Goal: Task Accomplishment & Management: Manage account settings

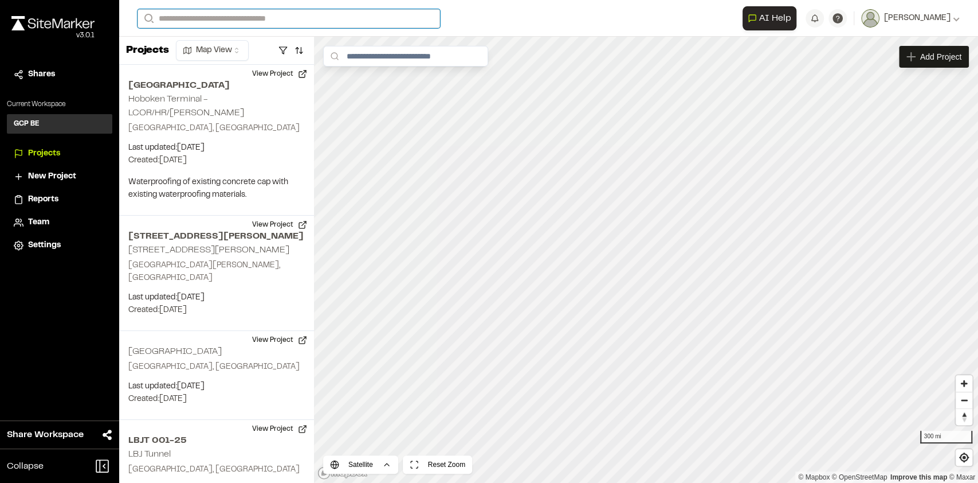
click at [167, 13] on input "Search" at bounding box center [289, 18] width 303 height 19
click at [167, 59] on p "[GEOGRAPHIC_DATA]" at bounding box center [229, 61] width 168 height 14
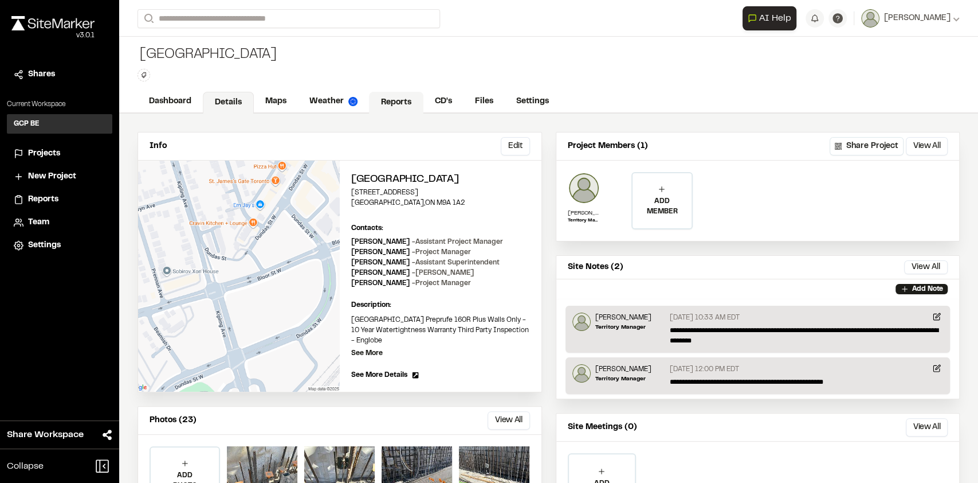
click at [395, 105] on link "Reports" at bounding box center [396, 103] width 54 height 22
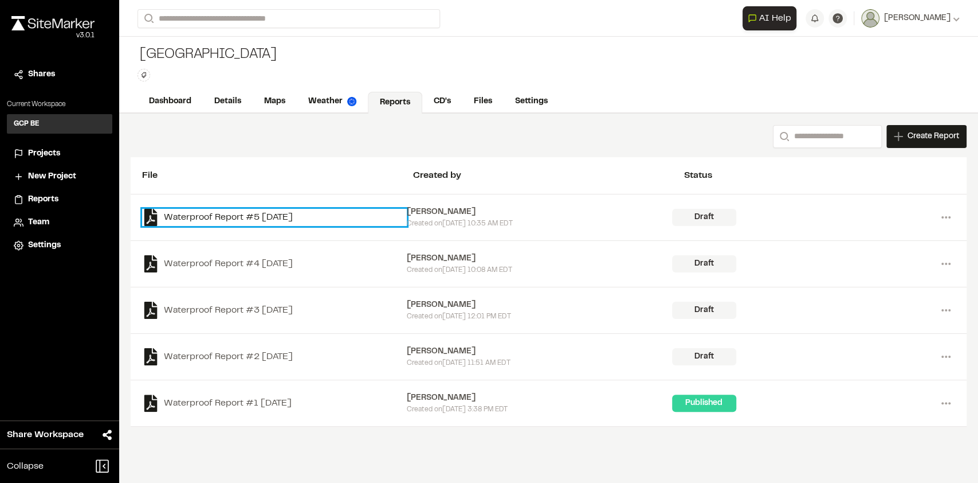
click at [240, 210] on link "Waterproof Report #5 [DATE]" at bounding box center [274, 217] width 265 height 17
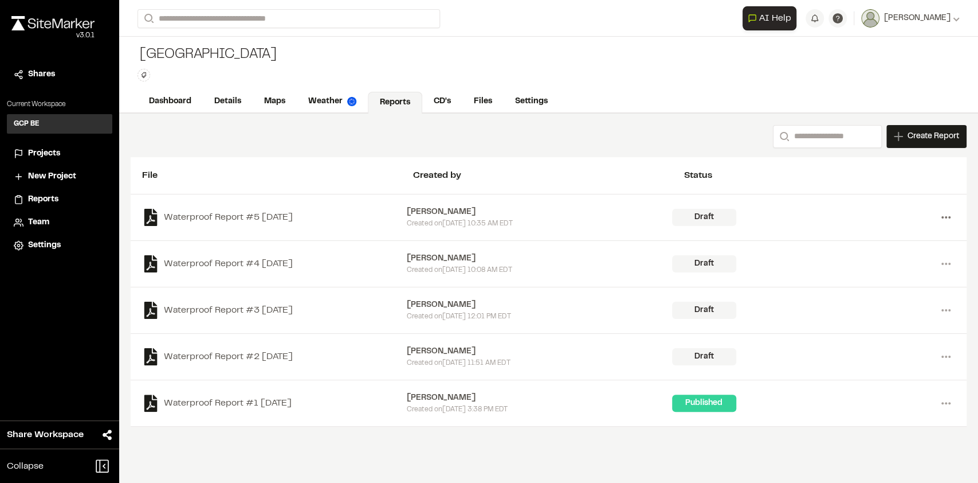
click at [949, 213] on icon at bounding box center [946, 217] width 18 height 18
click at [869, 256] on link "Delete" at bounding box center [905, 258] width 100 height 17
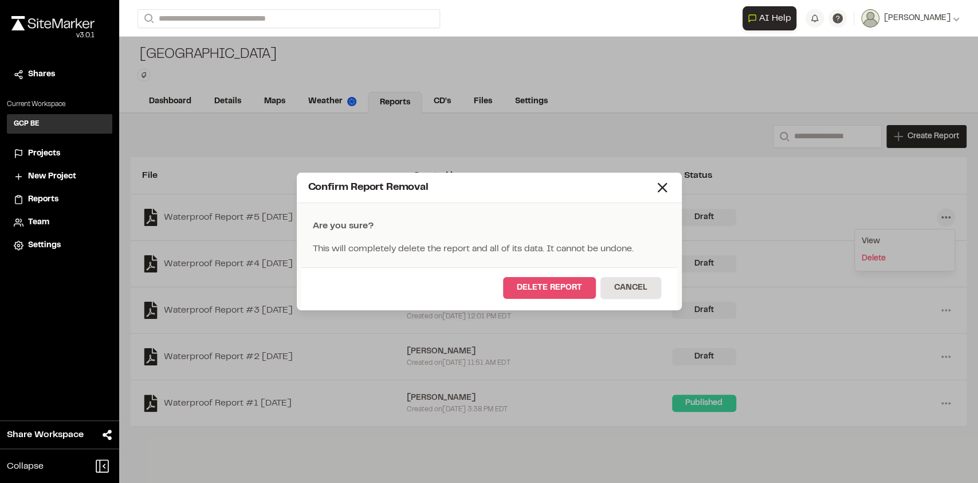
click at [565, 291] on button "Delete Report" at bounding box center [549, 288] width 93 height 22
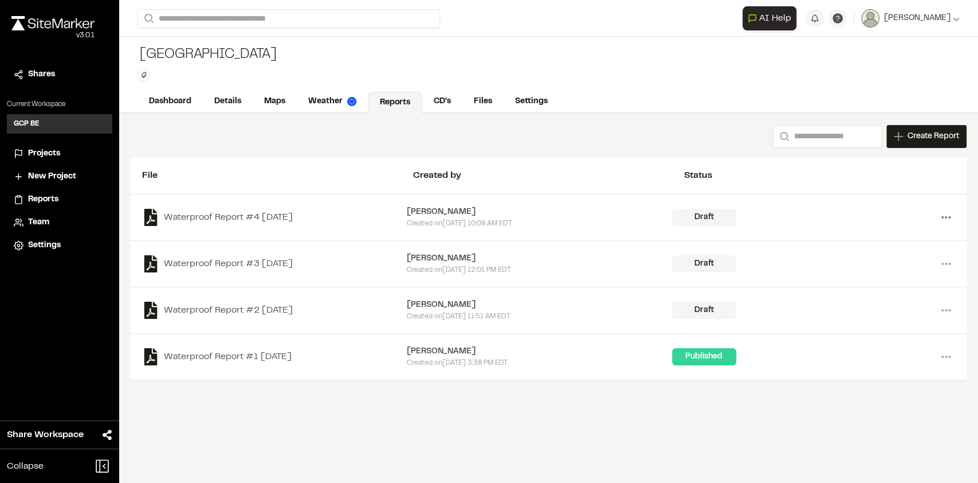
click at [950, 218] on icon at bounding box center [946, 217] width 18 height 18
click at [888, 256] on link "Delete" at bounding box center [905, 258] width 100 height 17
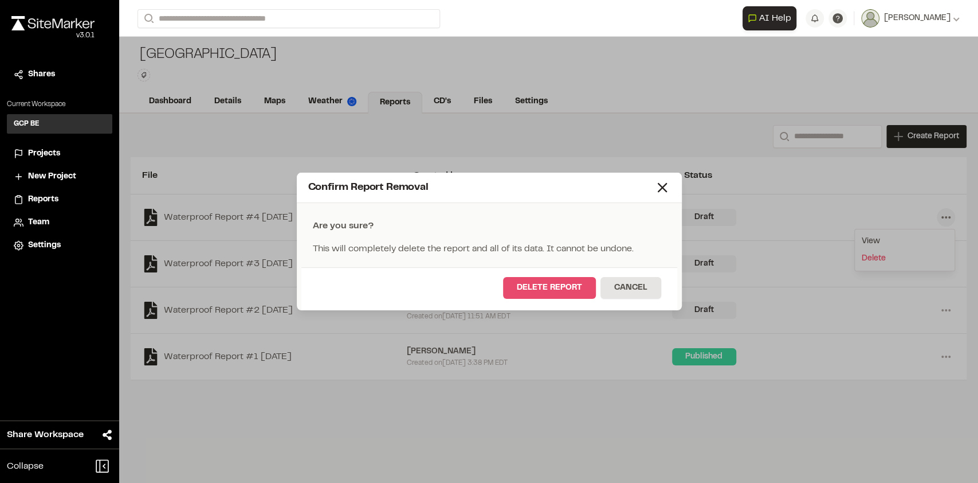
click at [539, 291] on button "Delete Report" at bounding box center [549, 288] width 93 height 22
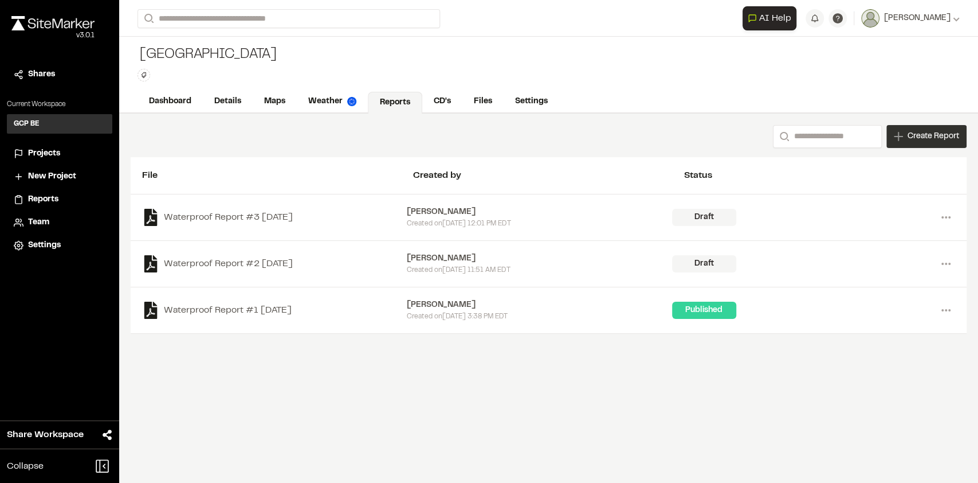
click at [935, 140] on span "Create Report" at bounding box center [934, 136] width 52 height 13
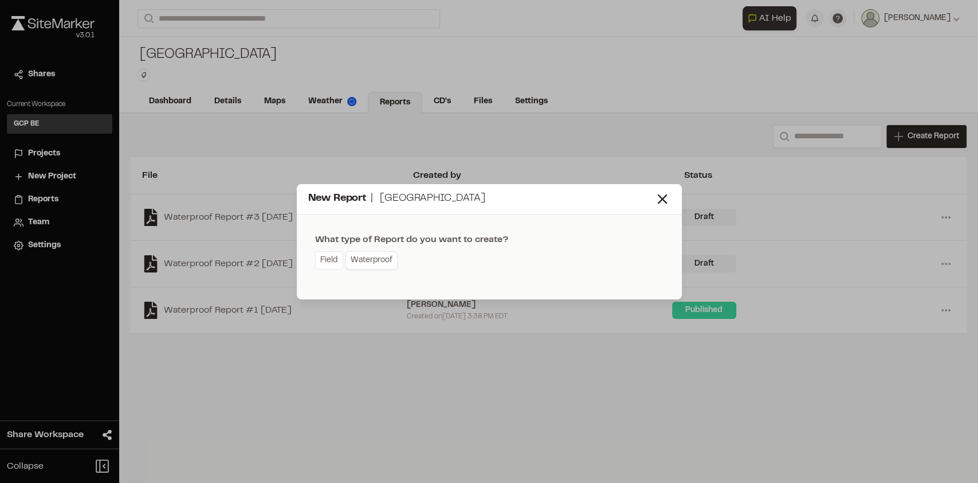
click at [363, 262] on link "Waterproof" at bounding box center [372, 260] width 52 height 18
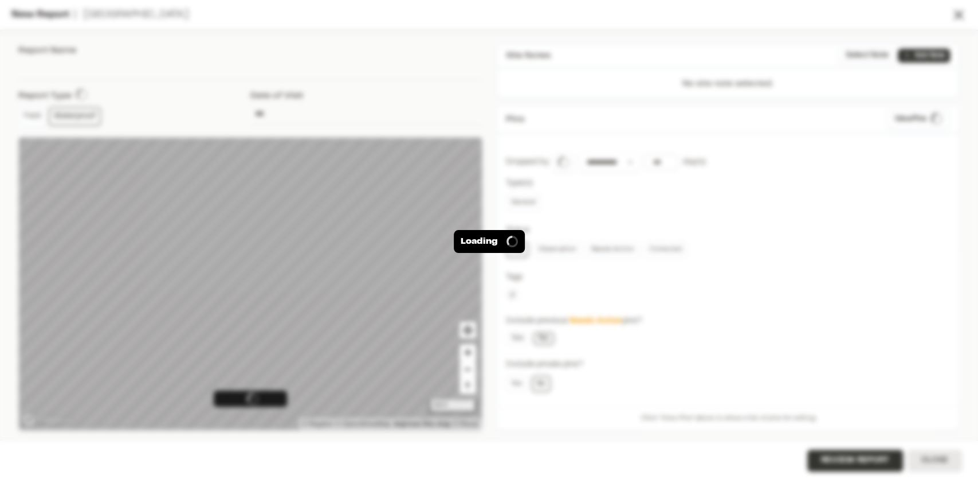
type input "**********"
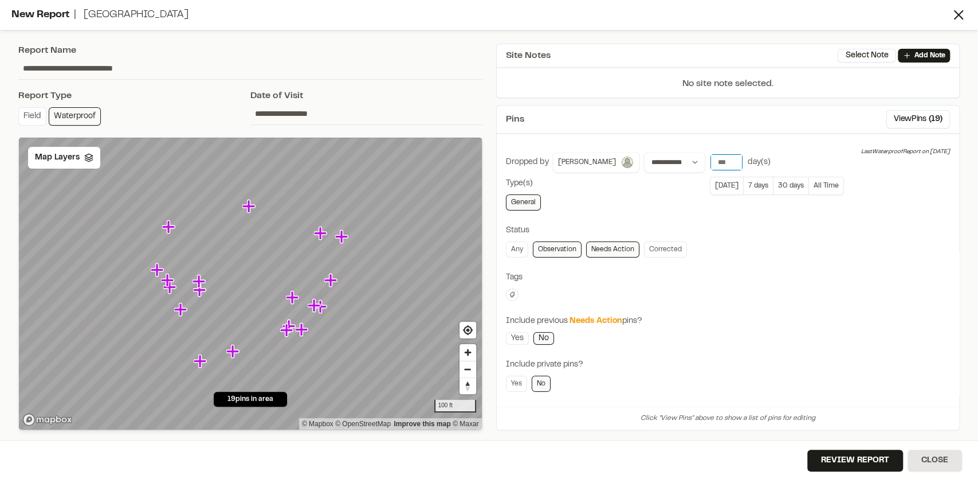
click at [711, 165] on input "**" at bounding box center [727, 162] width 32 height 16
click at [711, 154] on input "**" at bounding box center [727, 162] width 32 height 16
click at [711, 159] on input "**" at bounding box center [727, 162] width 32 height 16
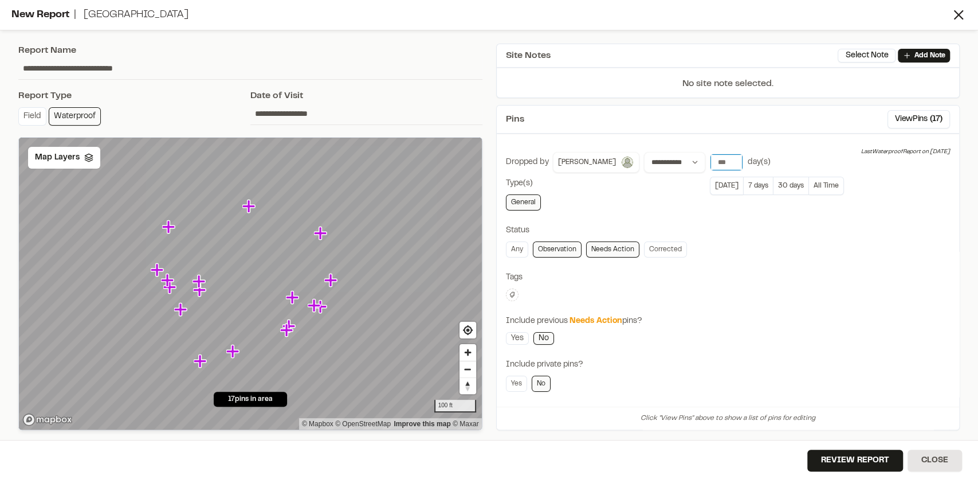
click at [711, 159] on input "**" at bounding box center [727, 162] width 32 height 16
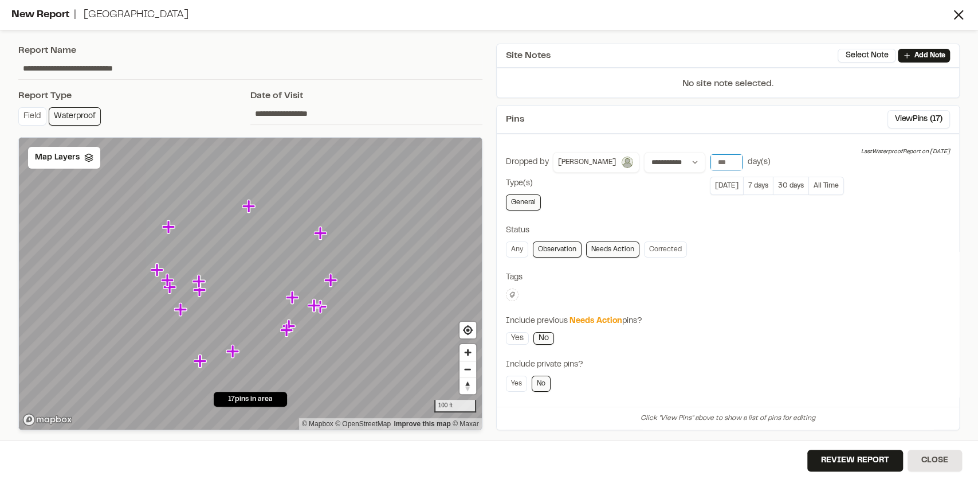
click at [711, 159] on input "**" at bounding box center [727, 162] width 32 height 16
click at [711, 158] on input "**" at bounding box center [727, 162] width 32 height 16
type input "*"
click at [711, 158] on input "*" at bounding box center [727, 162] width 32 height 16
type input "*"
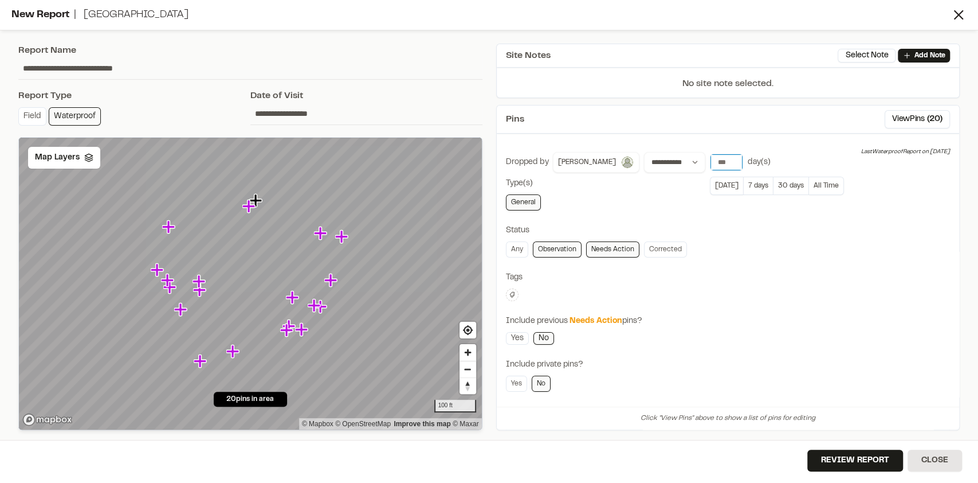
type input "*"
click at [770, 225] on div "Status" at bounding box center [728, 230] width 445 height 13
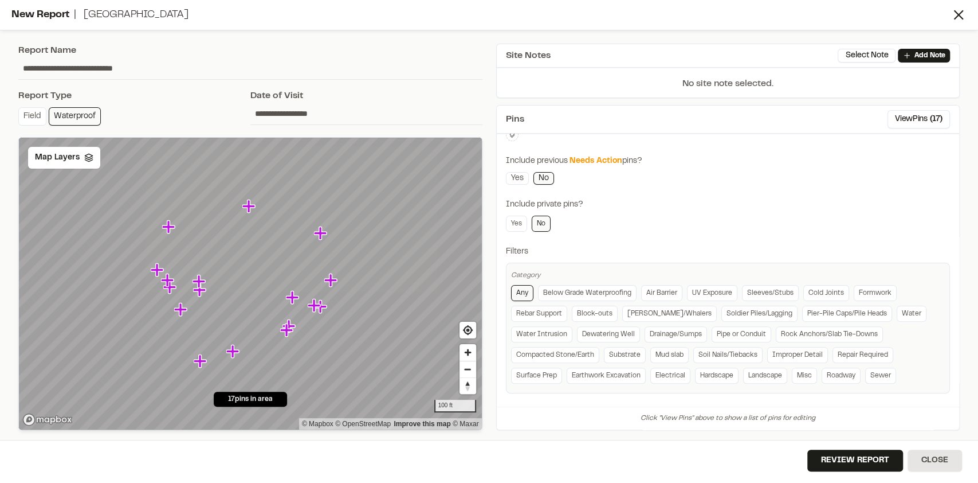
scroll to position [160, 0]
click at [201, 292] on icon "Map marker" at bounding box center [199, 289] width 13 height 13
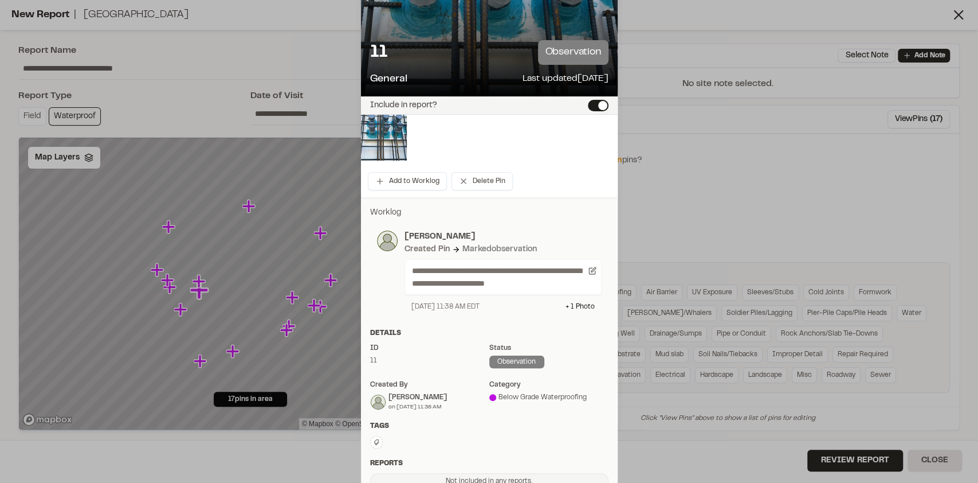
scroll to position [76, 0]
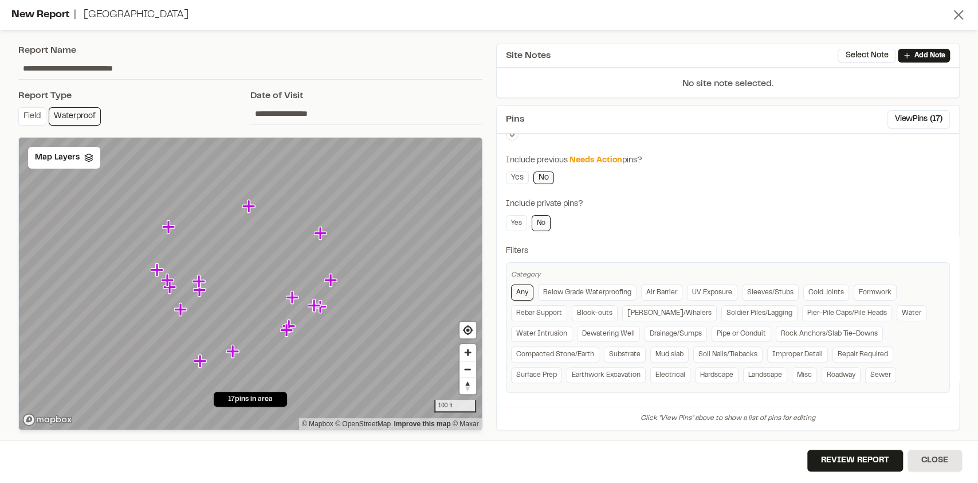
click at [961, 14] on icon at bounding box center [959, 15] width 16 height 16
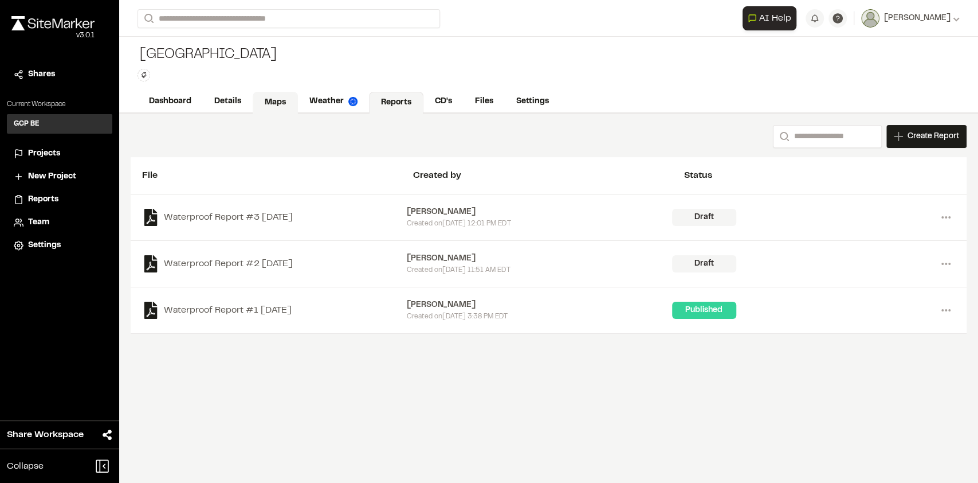
click at [277, 102] on link "Maps" at bounding box center [275, 103] width 45 height 22
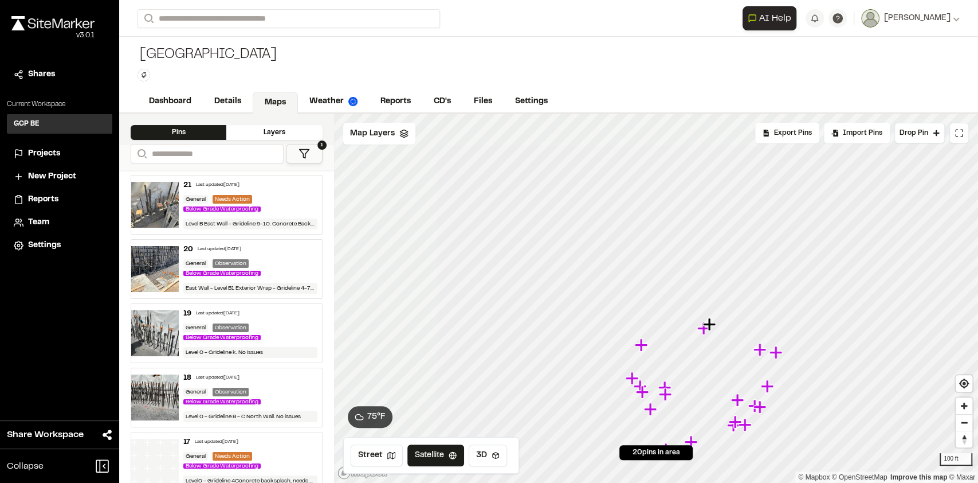
click at [275, 99] on link "Maps" at bounding box center [275, 103] width 45 height 22
click at [275, 104] on link "Maps" at bounding box center [275, 103] width 45 height 22
click at [211, 131] on div "Pins" at bounding box center [179, 132] width 96 height 15
drag, startPoint x: 657, startPoint y: 398, endPoint x: 675, endPoint y: 396, distance: 17.3
click at [675, 396] on icon "Map marker" at bounding box center [675, 392] width 13 height 13
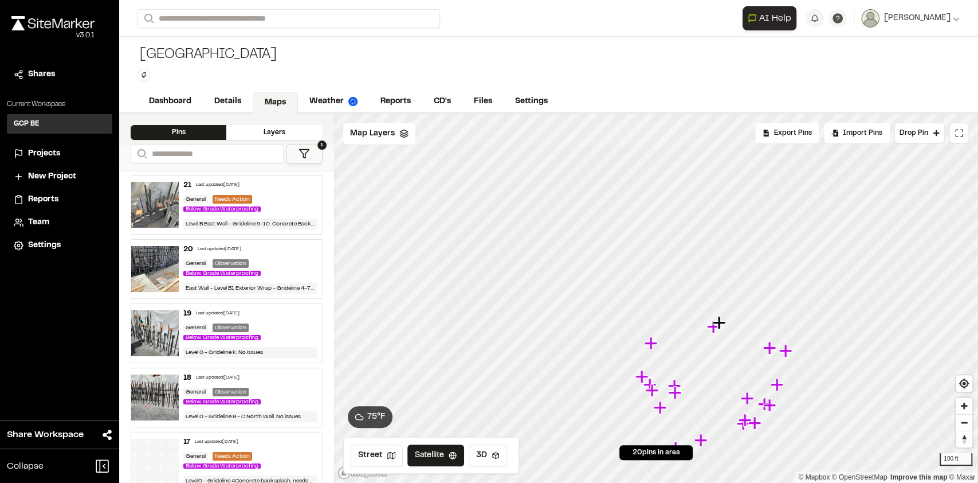
click at [675, 396] on icon "Map marker" at bounding box center [675, 392] width 13 height 13
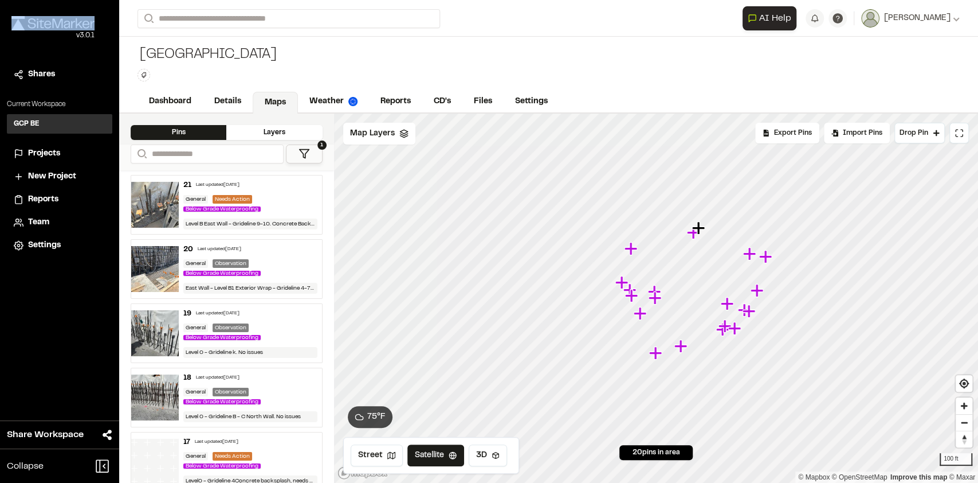
drag, startPoint x: 62, startPoint y: 19, endPoint x: 52, endPoint y: 57, distance: 39.9
click at [56, 27] on div "v 3.0.1" at bounding box center [52, 28] width 83 height 25
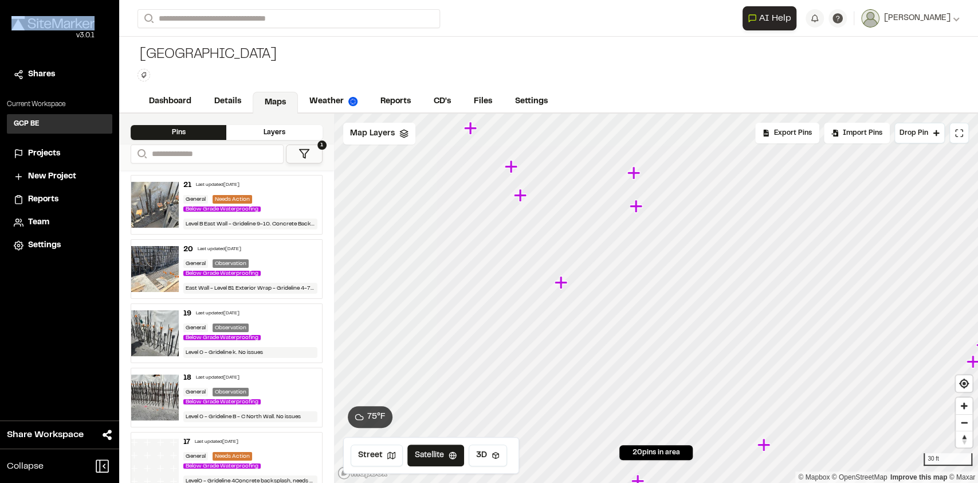
click at [637, 179] on icon "Map marker" at bounding box center [635, 173] width 15 height 15
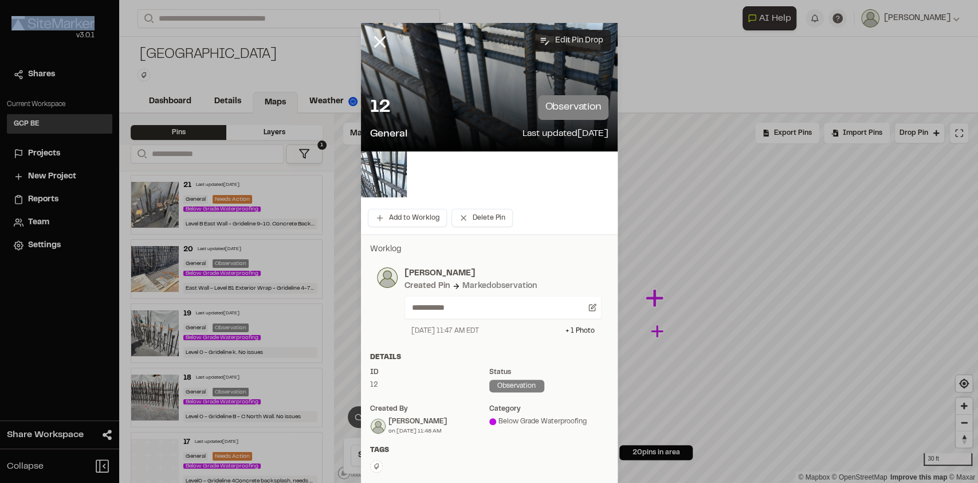
click at [583, 34] on button "Edit Pin Drop" at bounding box center [571, 41] width 79 height 22
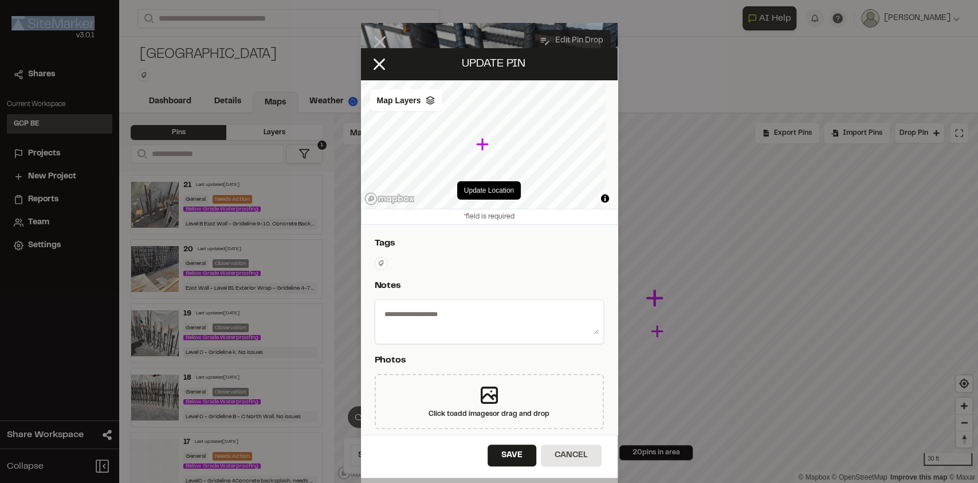
type textarea "**********"
select select "****"
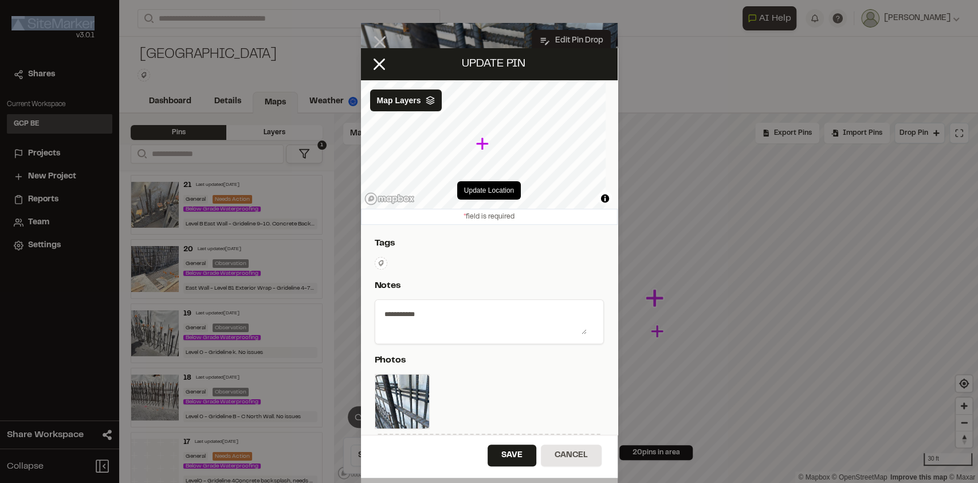
click at [482, 146] on icon "Map marker" at bounding box center [482, 144] width 13 height 13
click at [483, 186] on button "Update Location" at bounding box center [489, 190] width 64 height 18
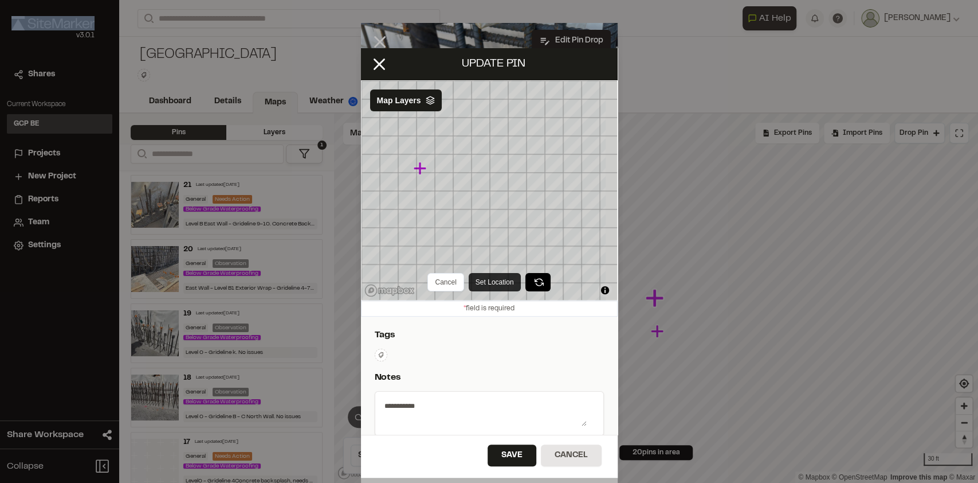
click at [482, 281] on button "Set Location" at bounding box center [495, 282] width 52 height 18
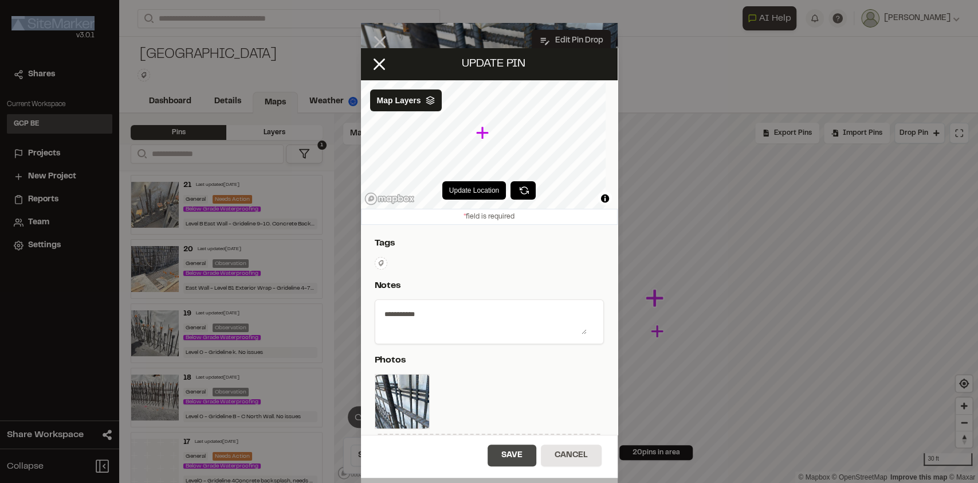
click at [507, 453] on button "Save" at bounding box center [512, 455] width 49 height 22
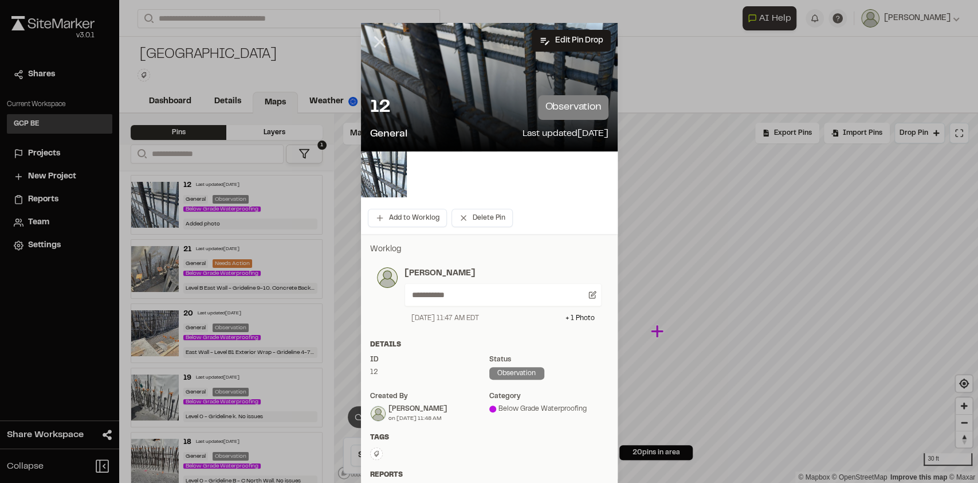
click at [371, 42] on icon at bounding box center [379, 41] width 19 height 19
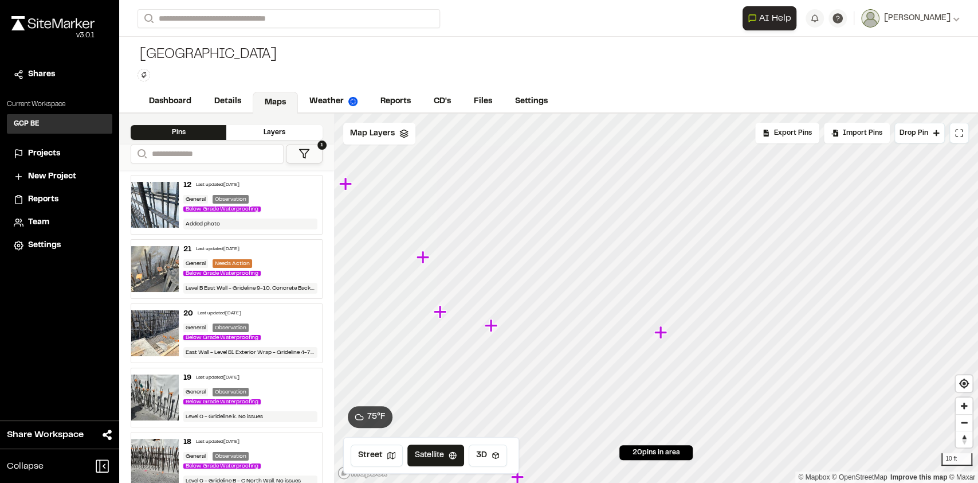
click at [660, 336] on icon "Map marker" at bounding box center [661, 332] width 13 height 13
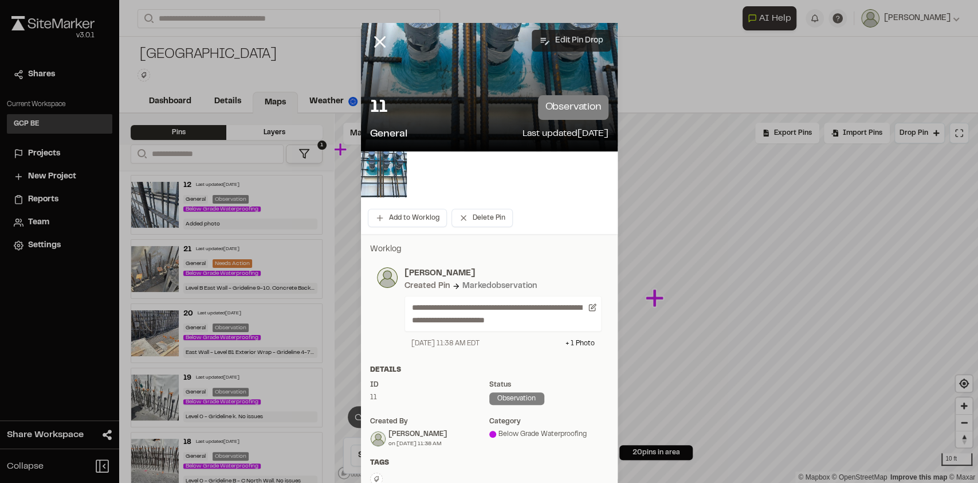
click at [551, 41] on button "Edit Pin Drop" at bounding box center [571, 41] width 79 height 22
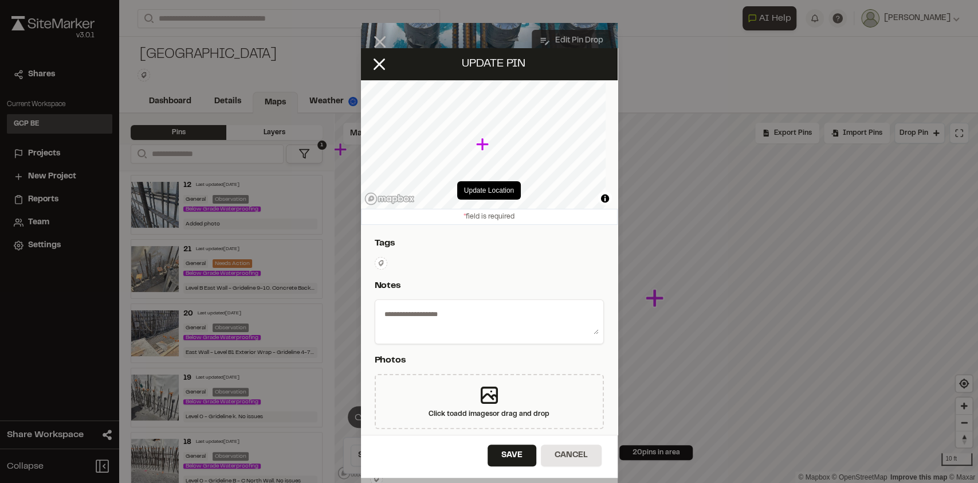
type textarea "**********"
select select "****"
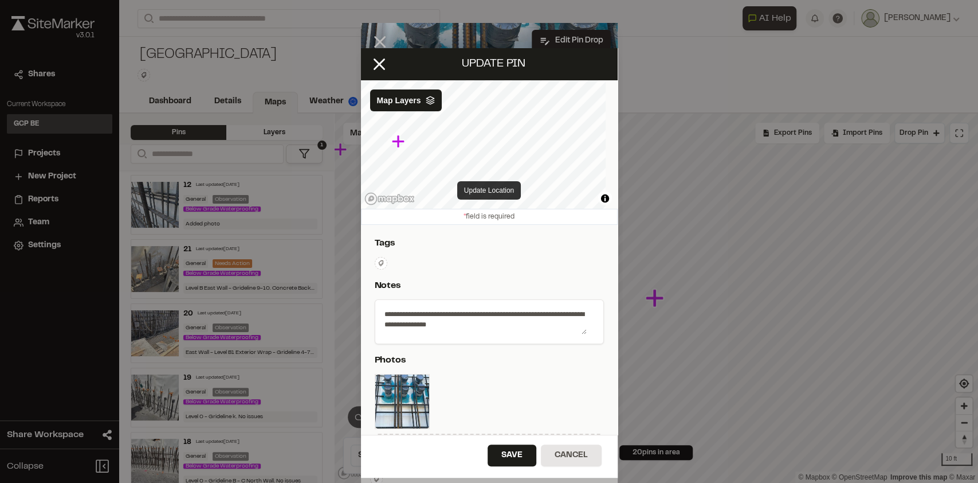
click at [464, 190] on button "Update Location" at bounding box center [489, 190] width 64 height 18
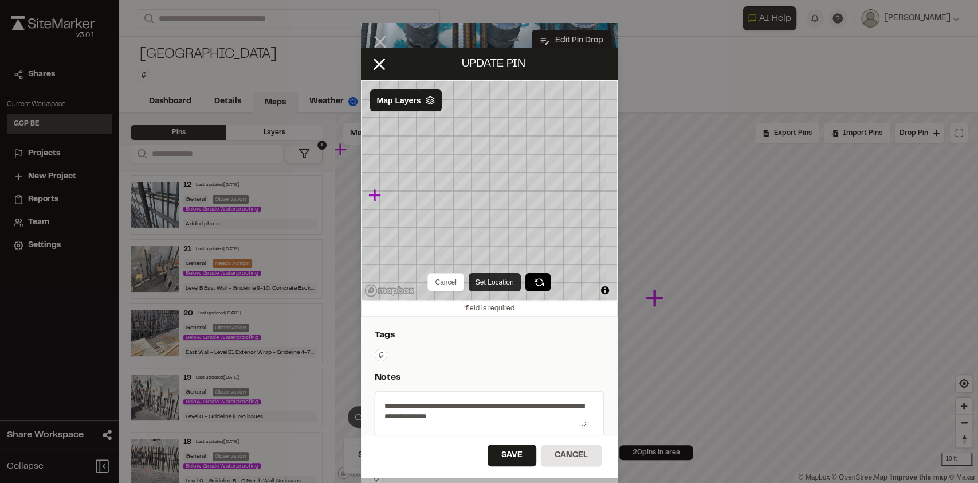
click at [497, 282] on button "Set Location" at bounding box center [495, 282] width 52 height 18
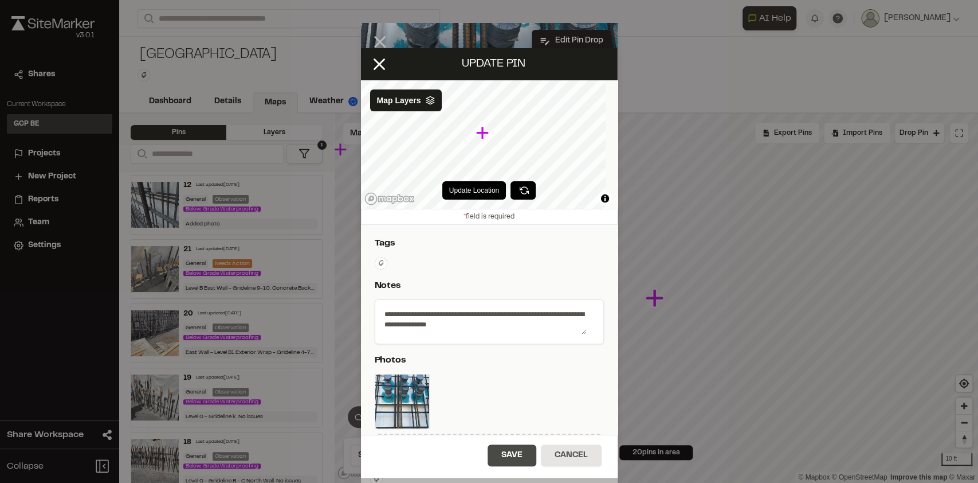
click at [515, 449] on button "Save" at bounding box center [512, 455] width 49 height 22
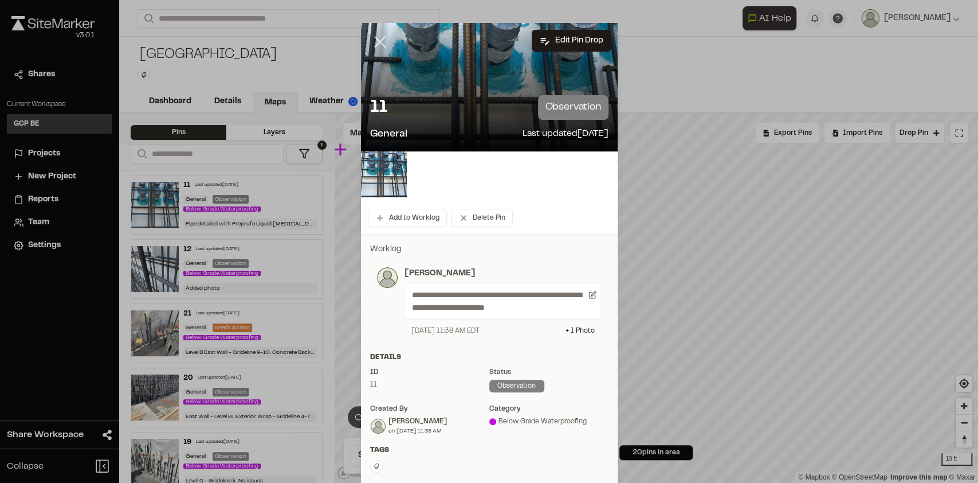
click at [370, 40] on icon at bounding box center [379, 41] width 19 height 19
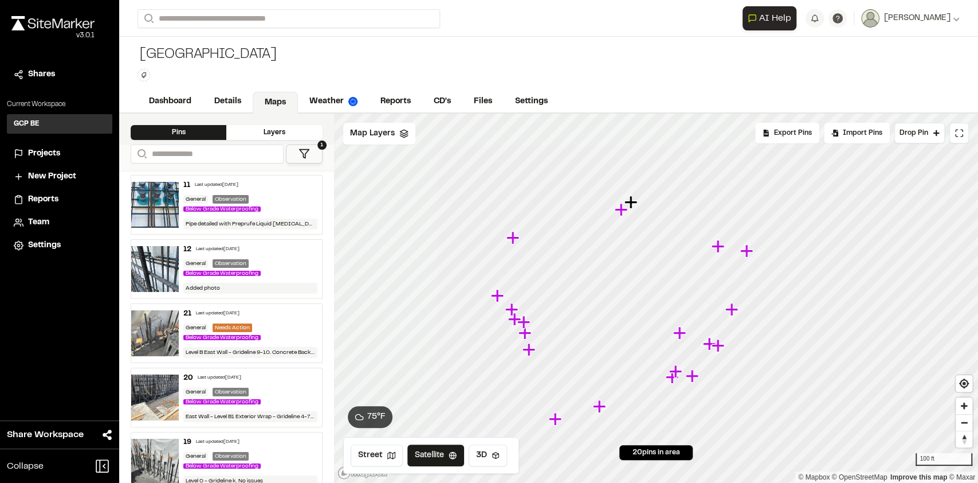
click at [683, 338] on icon "Map marker" at bounding box center [680, 333] width 15 height 15
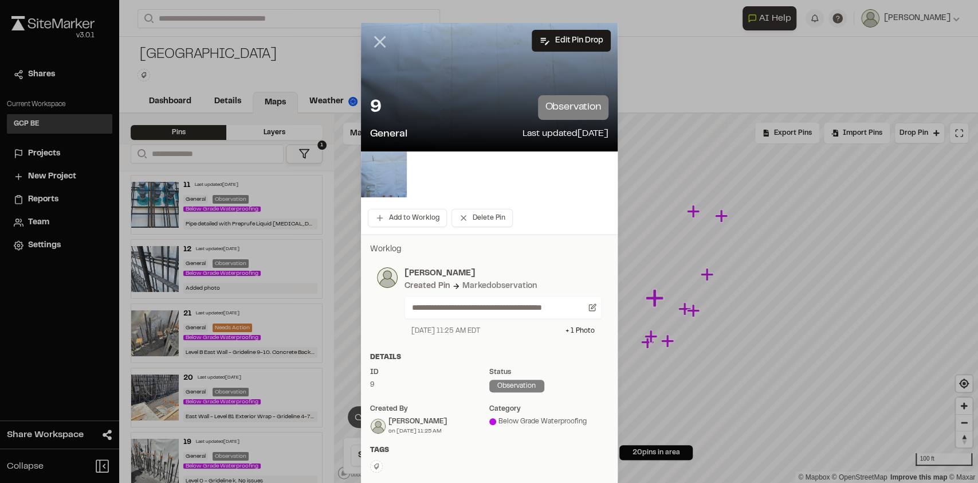
click at [374, 39] on icon at bounding box center [379, 41] width 19 height 19
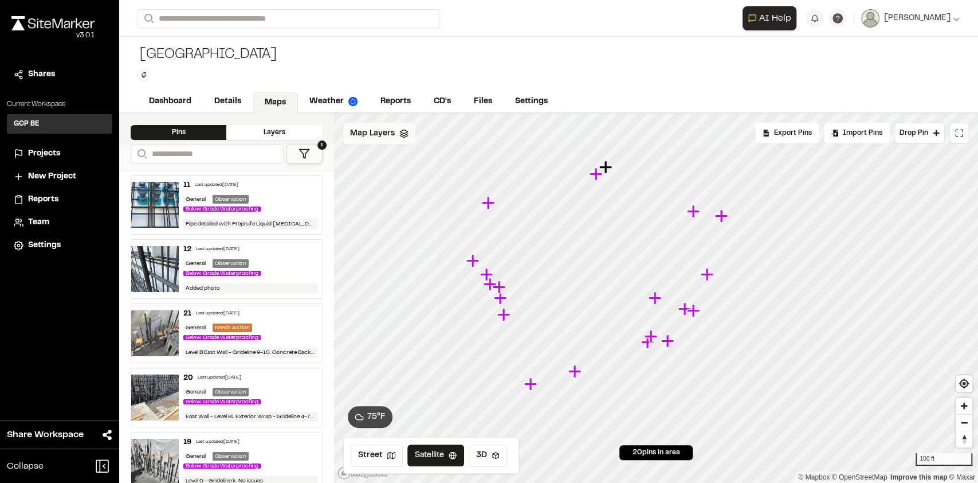
click at [382, 132] on span "Map Layers" at bounding box center [372, 133] width 45 height 13
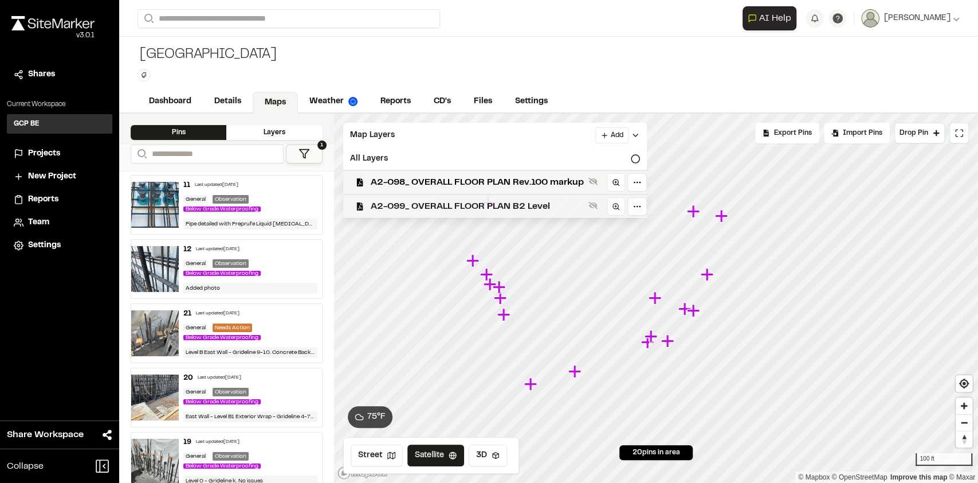
click at [412, 201] on span "A2-099_ OVERALL FLOOR PLAN B2 Level" at bounding box center [477, 206] width 213 height 14
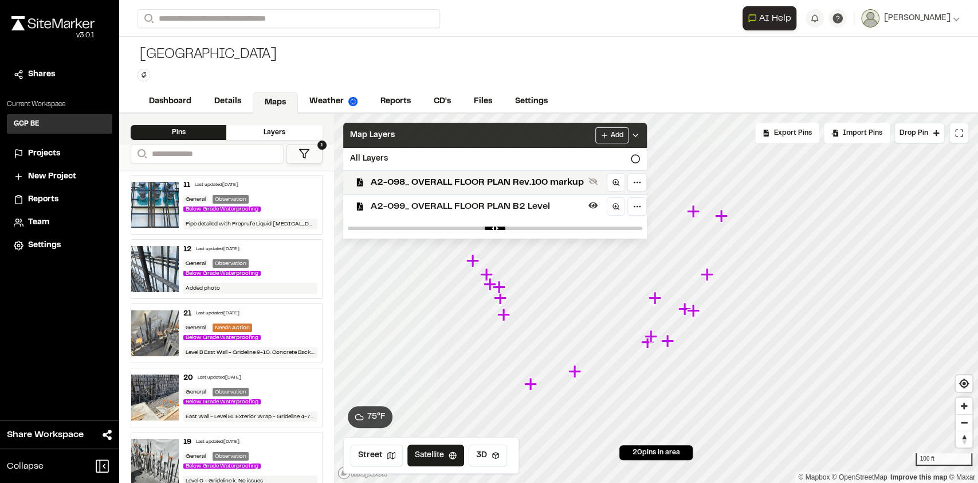
click at [530, 136] on div "Map Layers Add" at bounding box center [495, 135] width 304 height 25
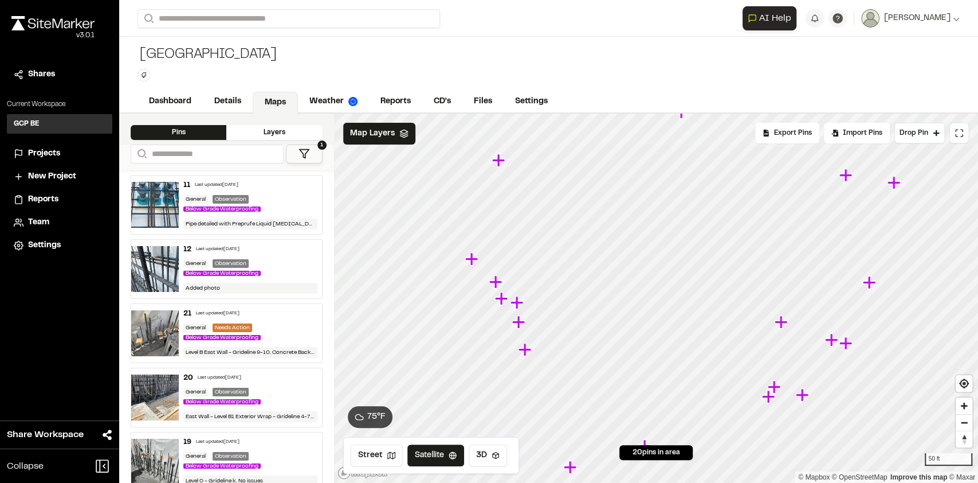
click at [473, 258] on icon "Map marker" at bounding box center [471, 258] width 13 height 13
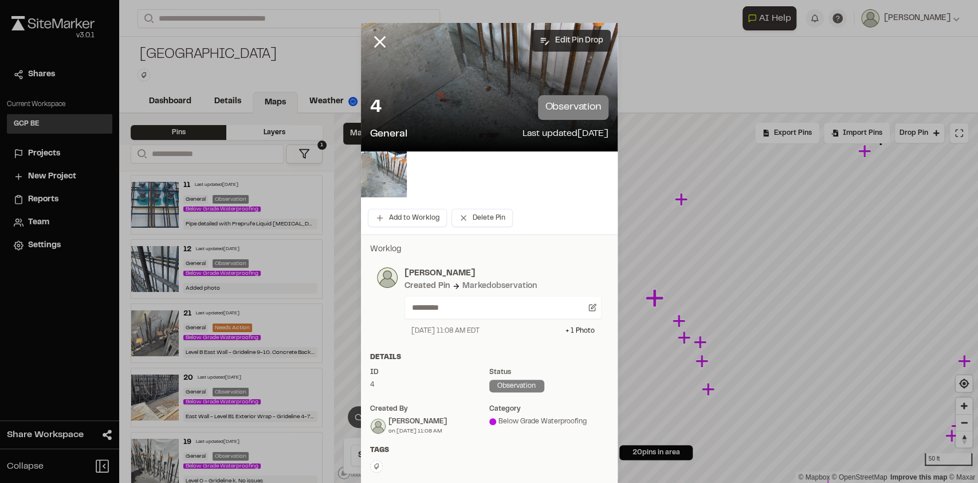
click at [548, 40] on button "Edit Pin Drop" at bounding box center [571, 41] width 79 height 22
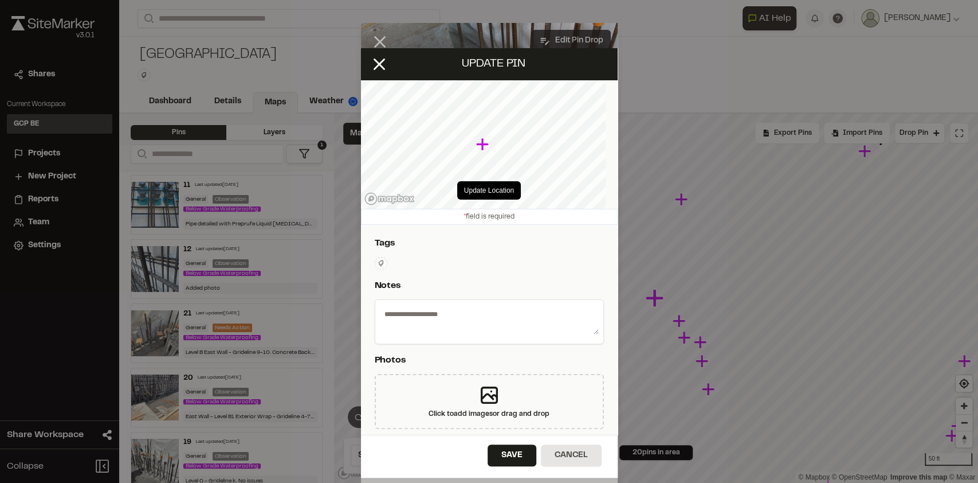
select select "****"
type textarea "*********"
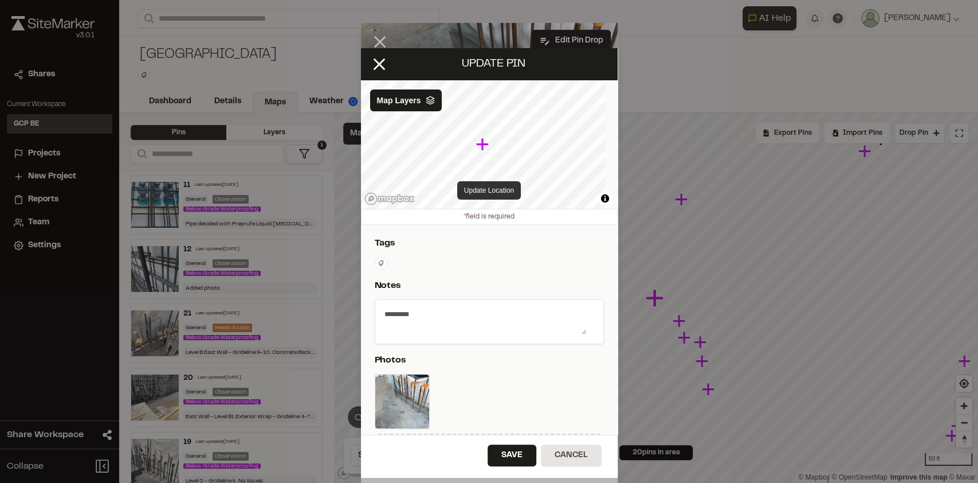
click at [473, 190] on button "Update Location" at bounding box center [489, 190] width 64 height 18
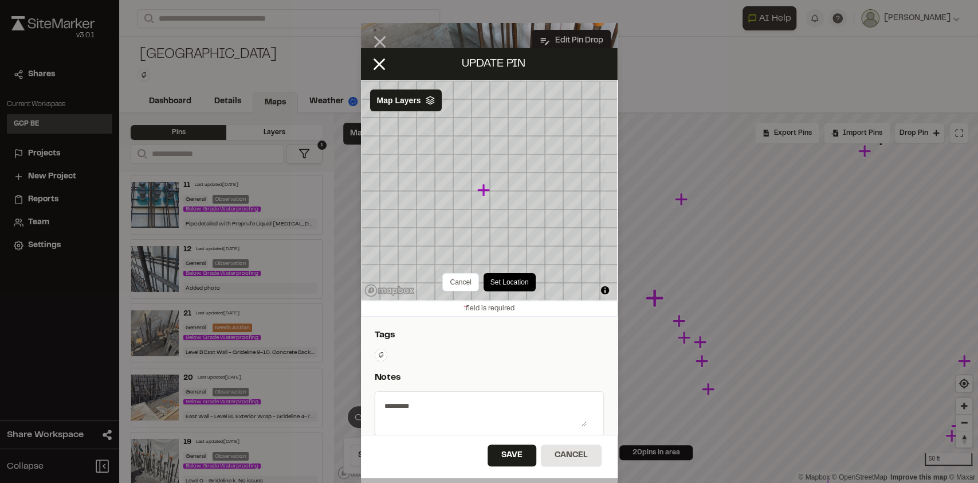
click at [484, 194] on icon "Map marker" at bounding box center [483, 190] width 13 height 13
click at [488, 281] on button "Set Location" at bounding box center [510, 282] width 52 height 18
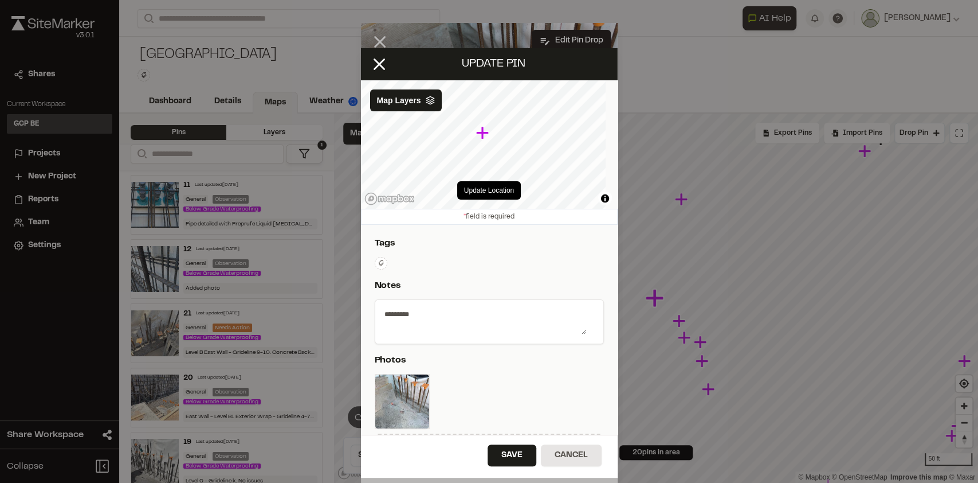
click at [485, 134] on icon "Map marker" at bounding box center [482, 133] width 13 height 13
click at [489, 191] on button "Update Location" at bounding box center [489, 190] width 64 height 18
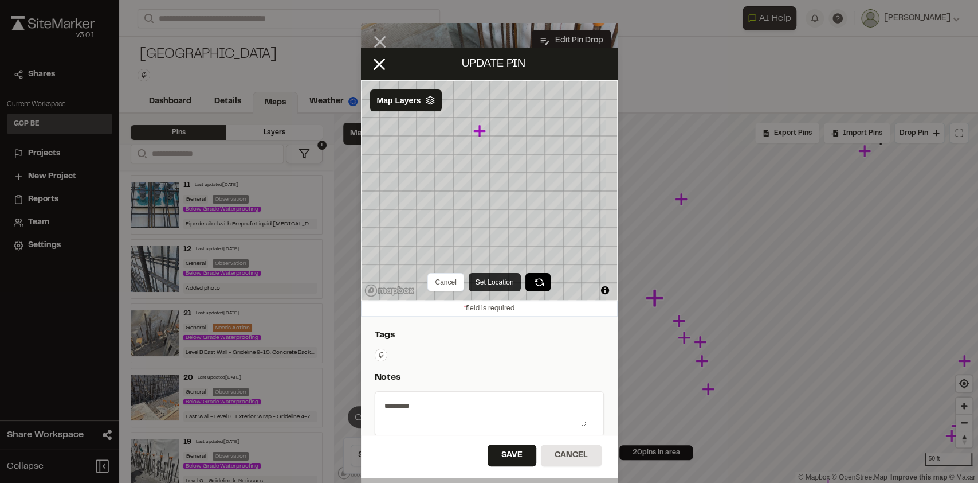
click at [476, 277] on button "Set Location" at bounding box center [495, 282] width 52 height 18
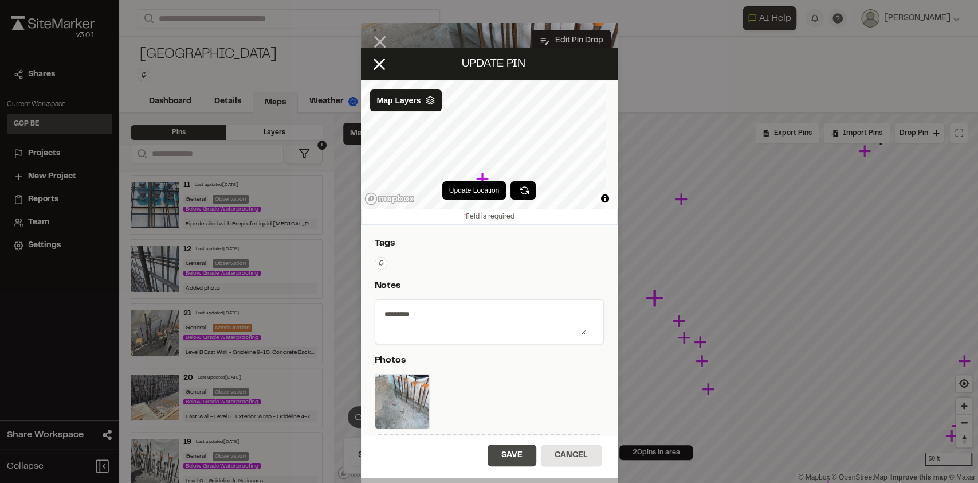
click at [503, 453] on button "Save" at bounding box center [512, 455] width 49 height 22
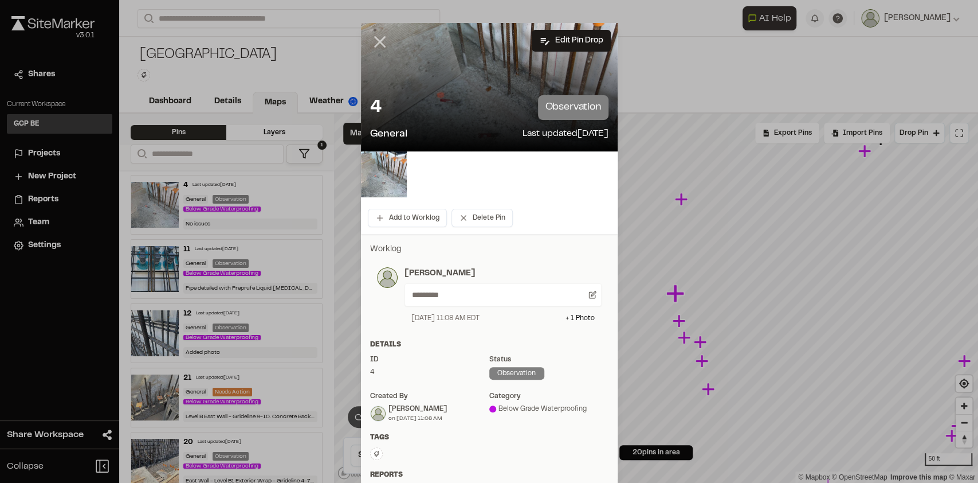
click at [376, 44] on line at bounding box center [380, 42] width 10 height 10
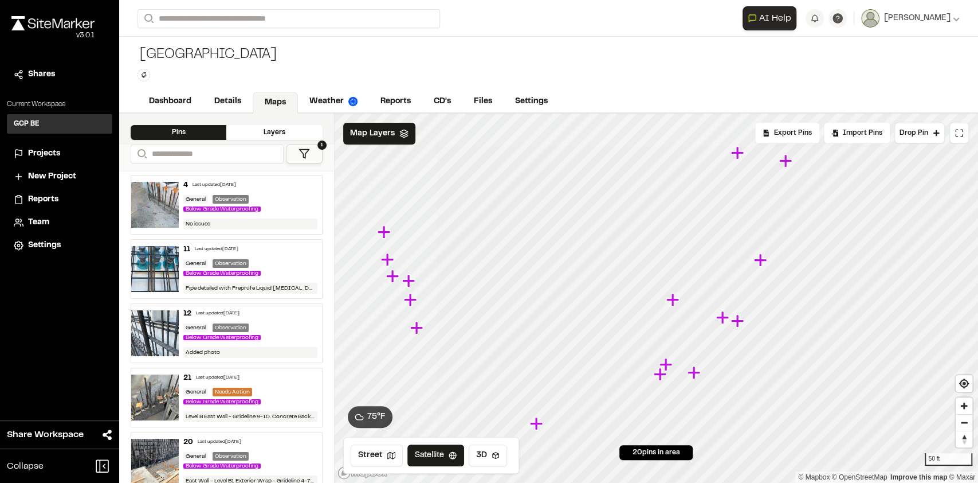
click at [326, 146] on div "**********" at bounding box center [548, 297] width 859 height 369
click at [162, 199] on img at bounding box center [155, 205] width 48 height 46
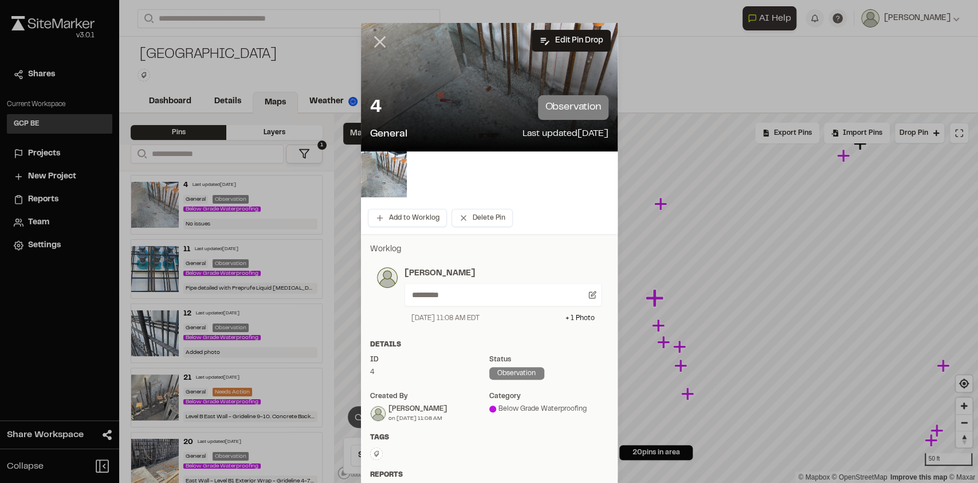
click at [375, 41] on line at bounding box center [380, 42] width 10 height 10
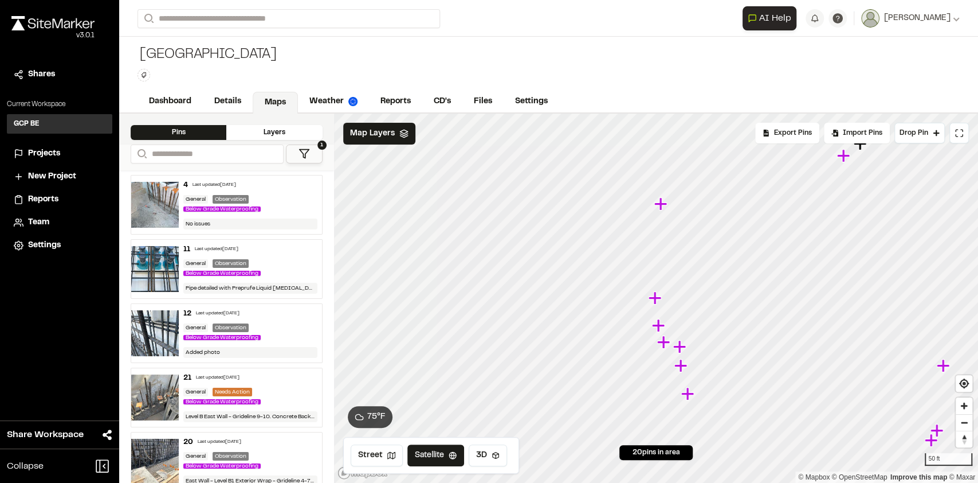
click at [163, 253] on img at bounding box center [155, 269] width 48 height 46
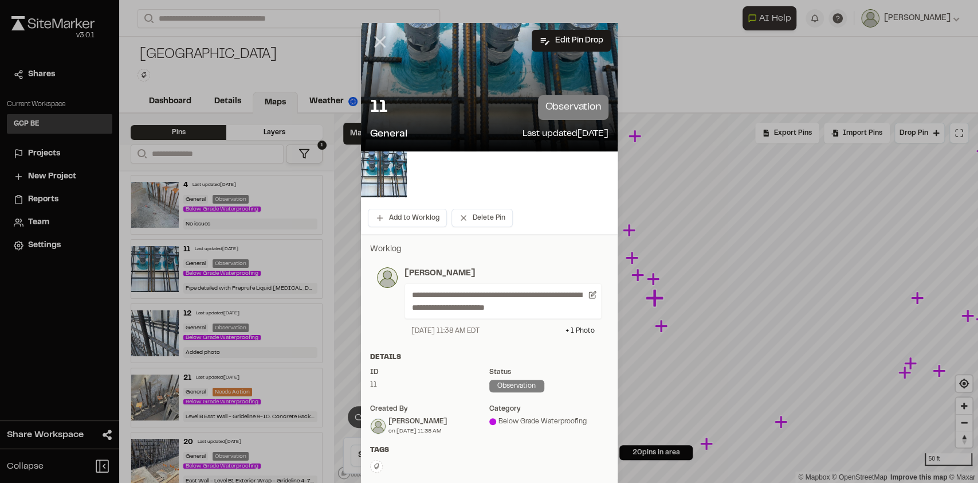
click at [375, 40] on line at bounding box center [380, 42] width 10 height 10
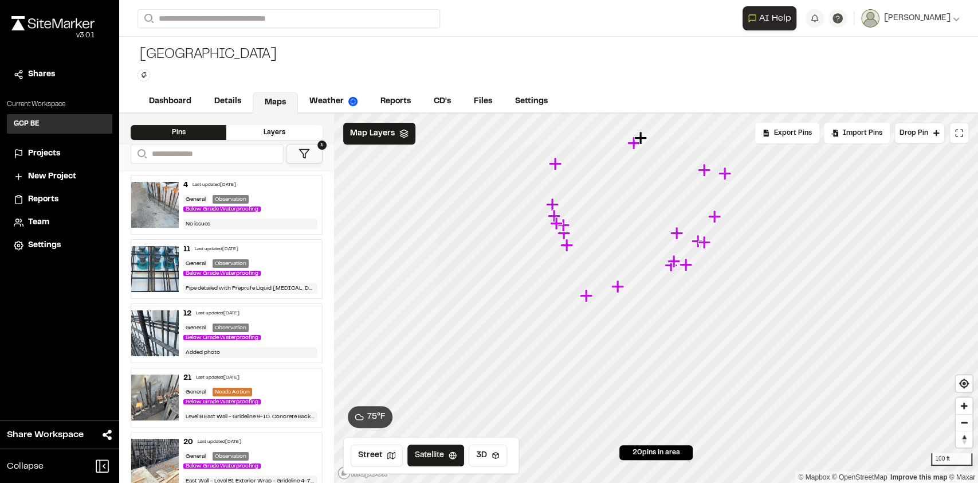
click at [566, 228] on icon "Map marker" at bounding box center [564, 225] width 15 height 15
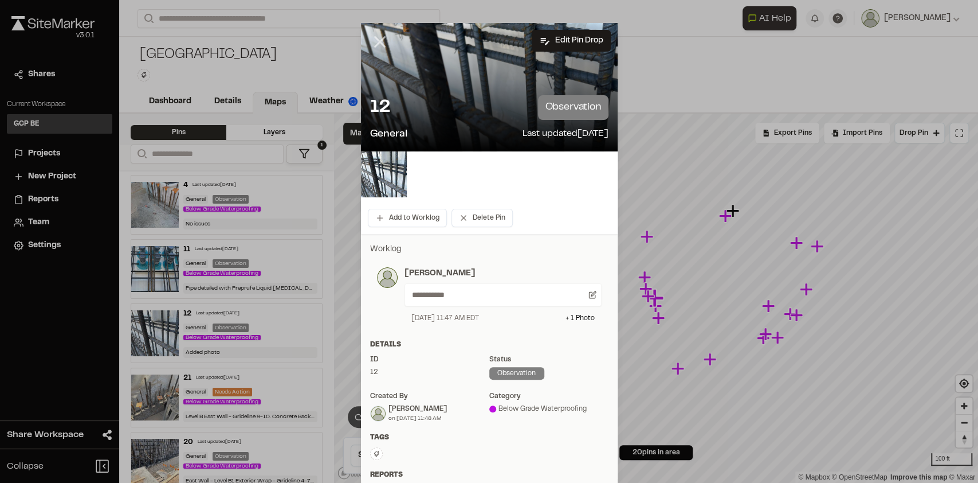
click at [370, 36] on icon at bounding box center [379, 41] width 19 height 19
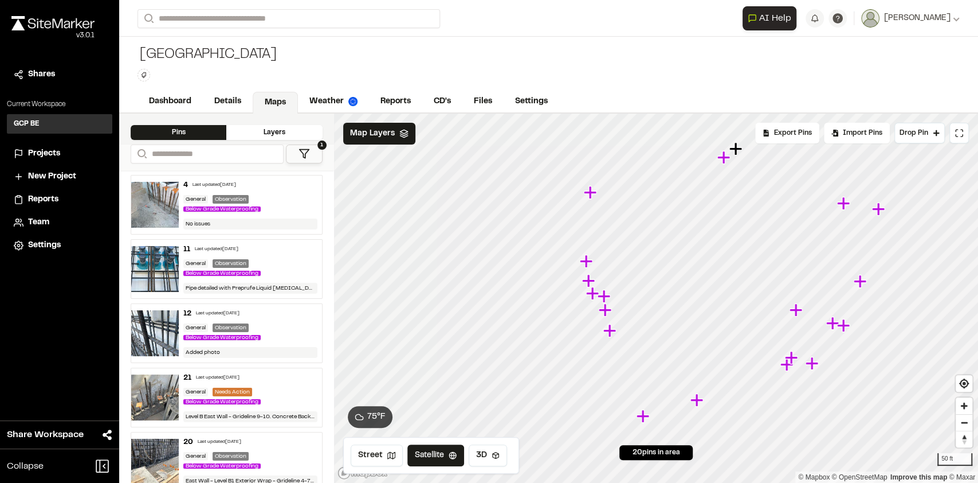
click at [158, 260] on img at bounding box center [155, 269] width 48 height 46
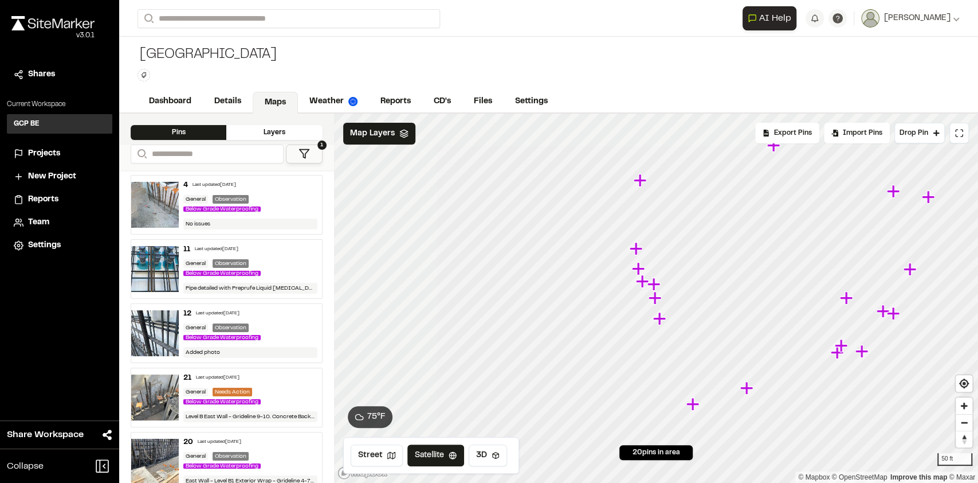
click at [148, 268] on img at bounding box center [155, 269] width 48 height 46
click at [152, 256] on img at bounding box center [155, 269] width 48 height 46
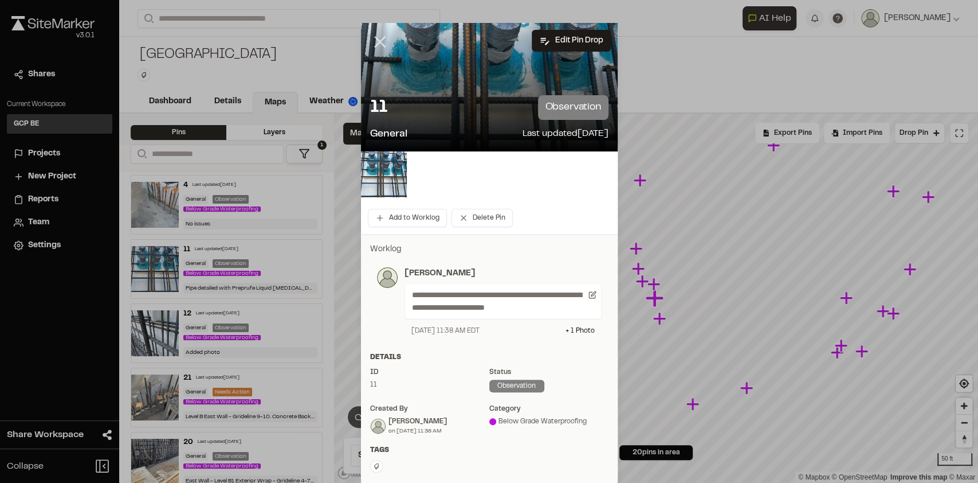
click at [375, 42] on line at bounding box center [380, 42] width 10 height 10
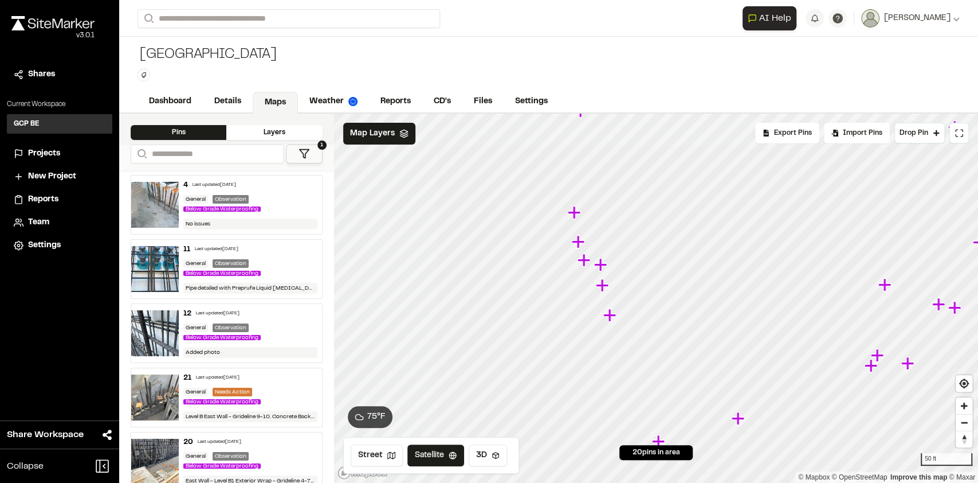
click at [871, 371] on icon "Map marker" at bounding box center [871, 365] width 13 height 13
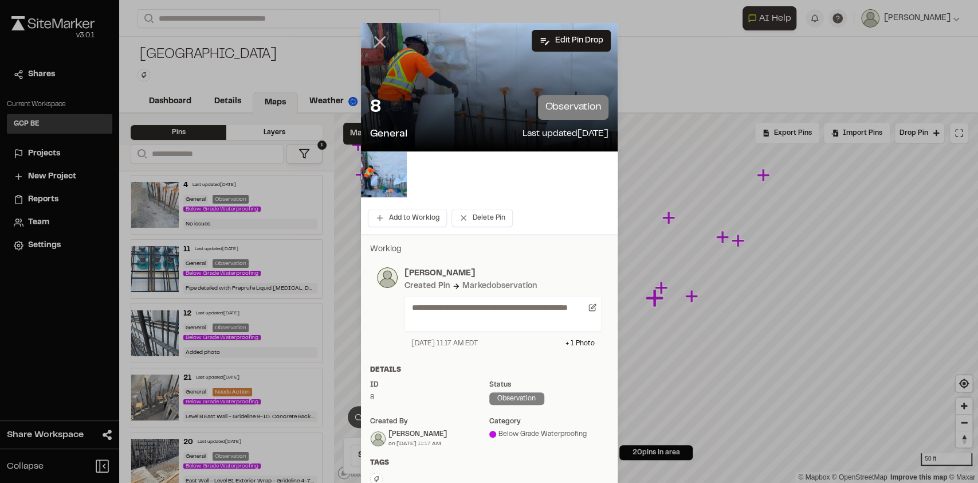
click at [375, 40] on line at bounding box center [380, 42] width 10 height 10
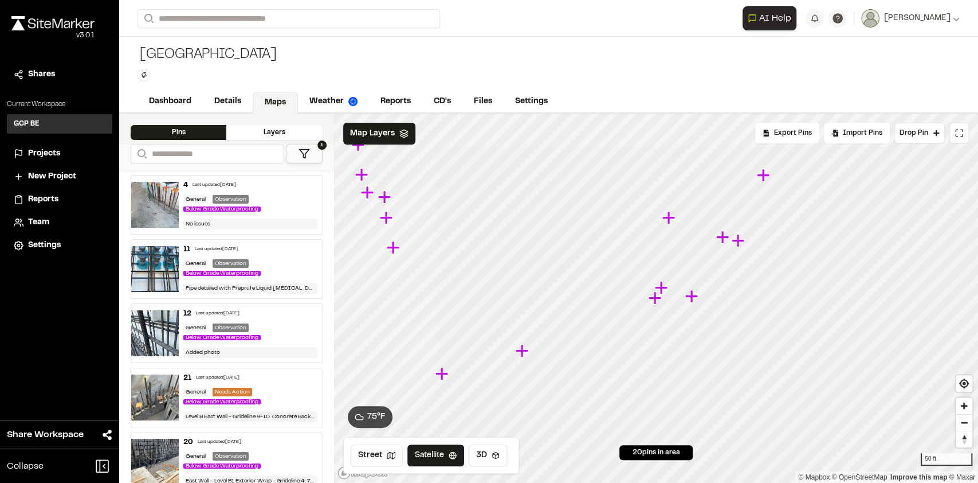
click at [695, 298] on icon "Map marker" at bounding box center [692, 296] width 15 height 15
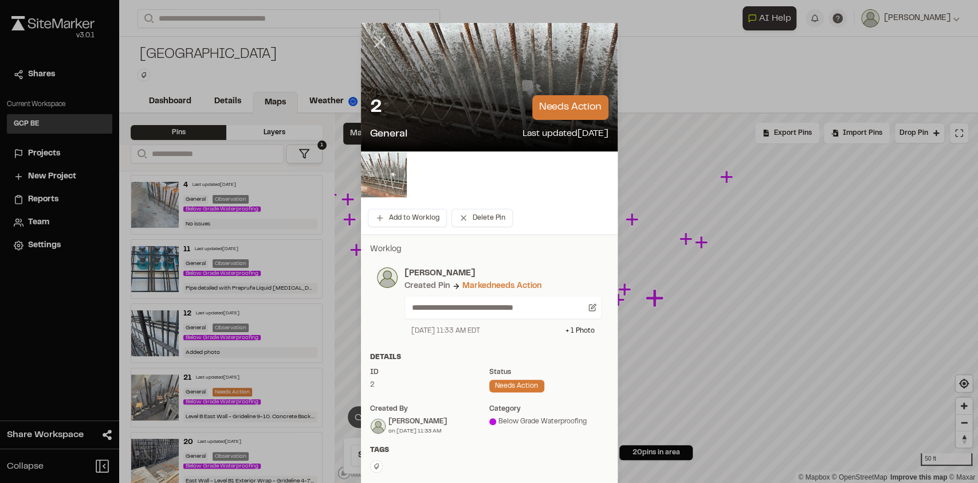
click at [375, 37] on line at bounding box center [380, 42] width 10 height 10
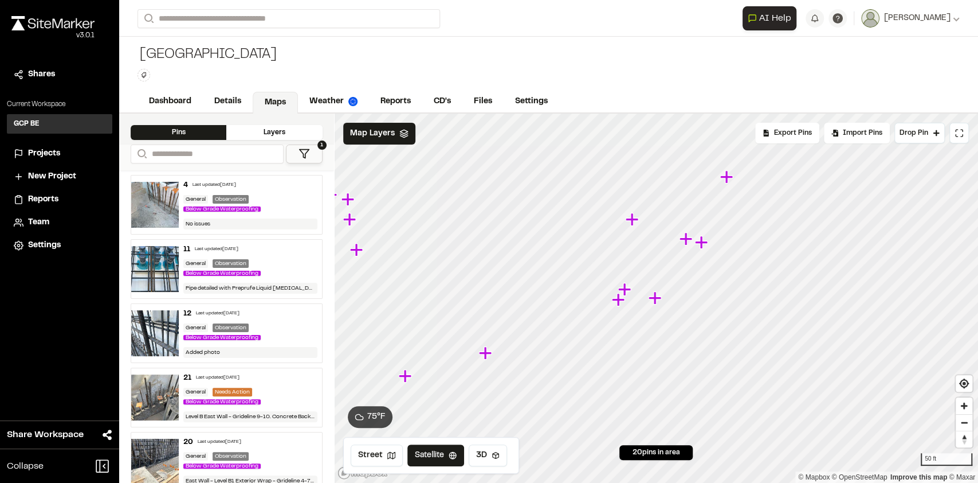
click at [622, 303] on icon "Map marker" at bounding box center [619, 299] width 15 height 15
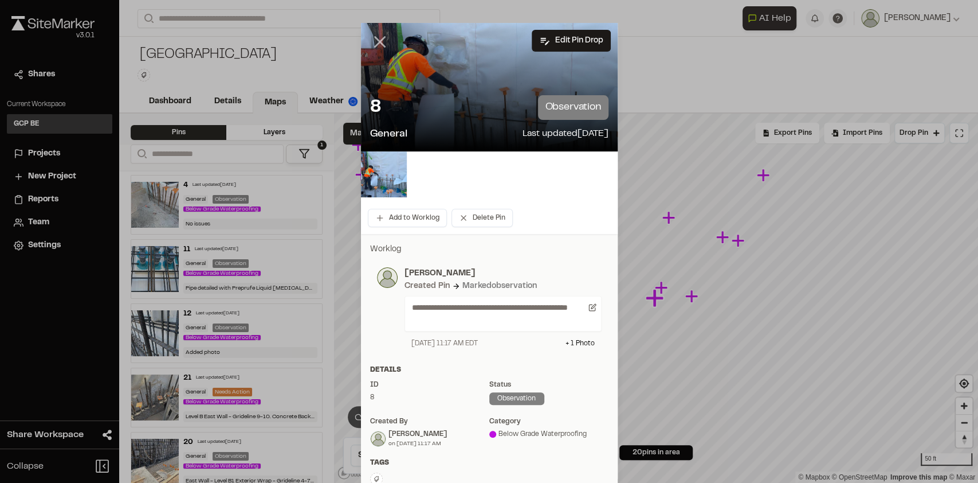
click at [375, 40] on line at bounding box center [380, 42] width 10 height 10
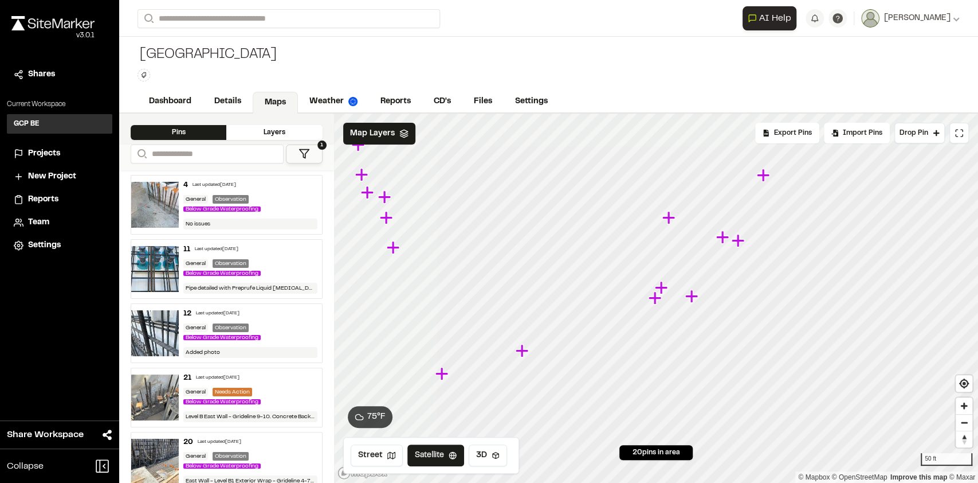
click at [669, 220] on icon "Map marker" at bounding box center [669, 217] width 13 height 13
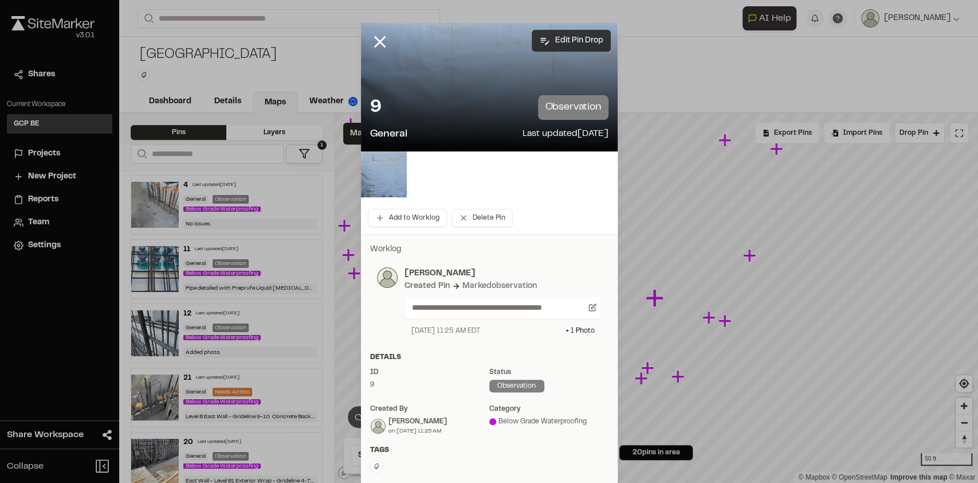
click at [547, 41] on button "Edit Pin Drop" at bounding box center [571, 41] width 79 height 22
select select "****"
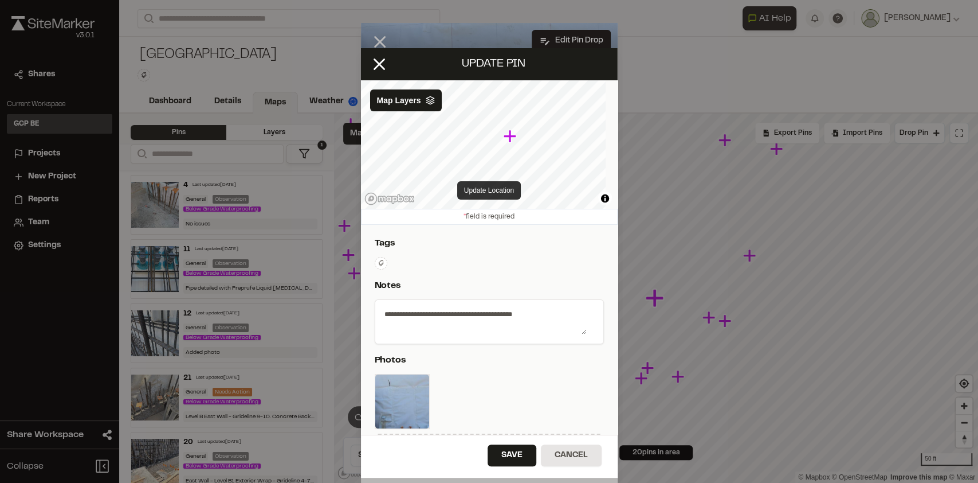
click at [486, 189] on button "Update Location" at bounding box center [489, 190] width 64 height 18
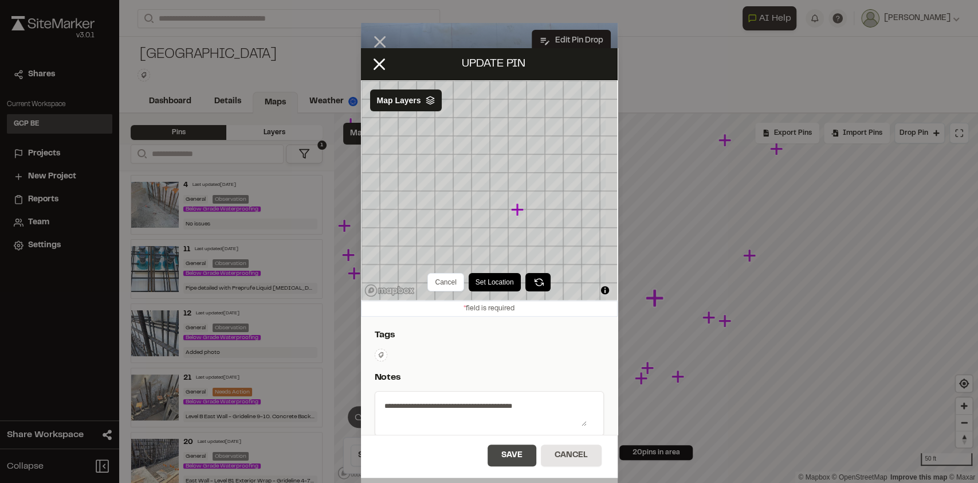
click at [518, 450] on button "Save" at bounding box center [512, 455] width 49 height 22
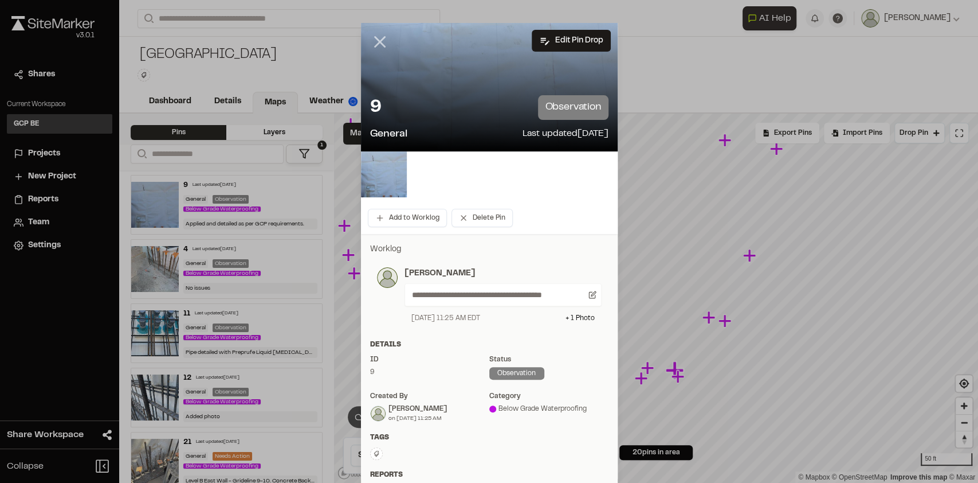
click at [374, 38] on icon at bounding box center [379, 41] width 19 height 19
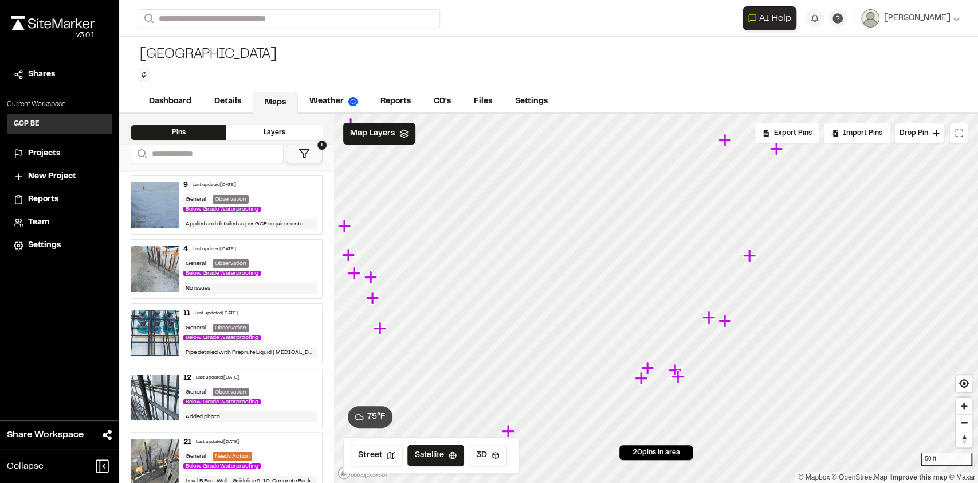
click at [170, 316] on img at bounding box center [155, 333] width 48 height 46
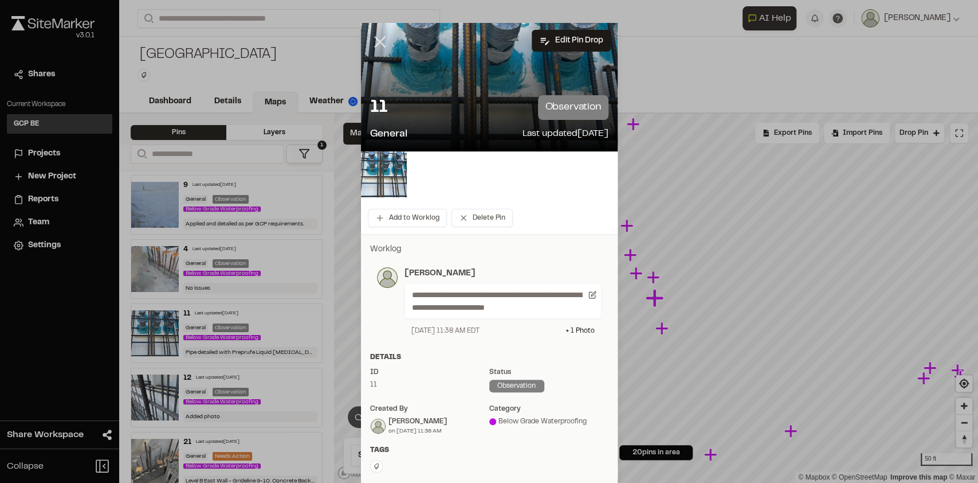
click at [370, 43] on icon at bounding box center [379, 41] width 19 height 19
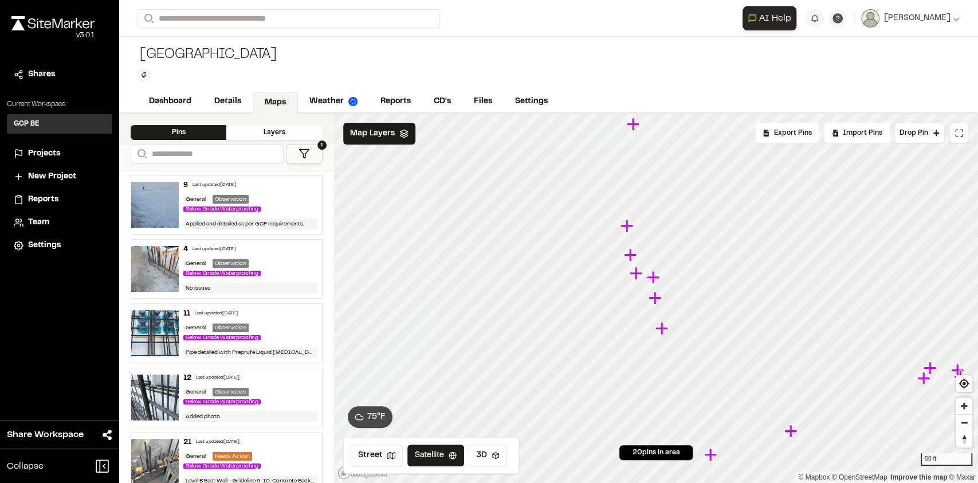
click at [303, 152] on icon at bounding box center [304, 153] width 11 height 11
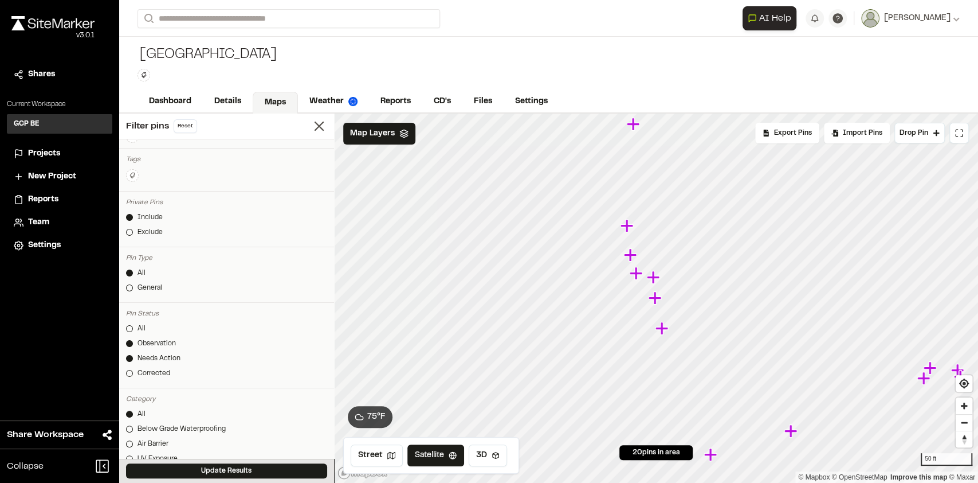
scroll to position [152, 0]
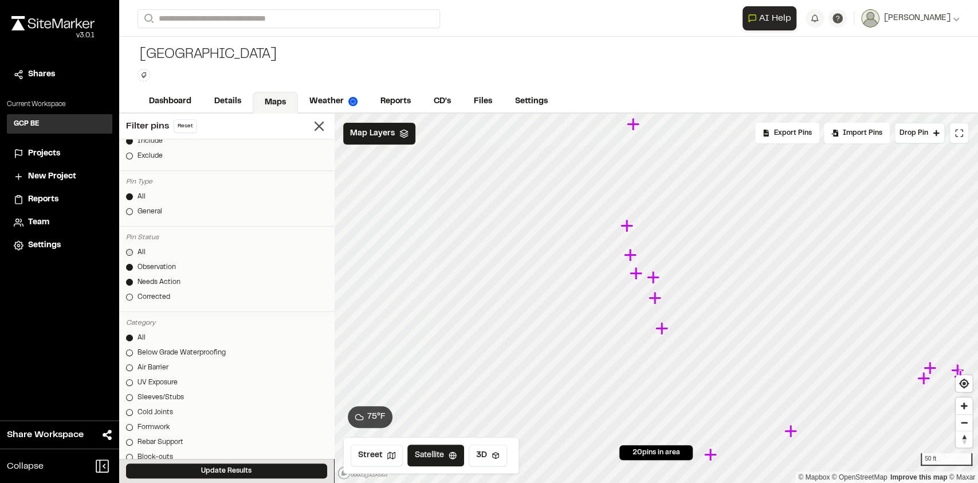
click at [129, 251] on div at bounding box center [129, 252] width 7 height 7
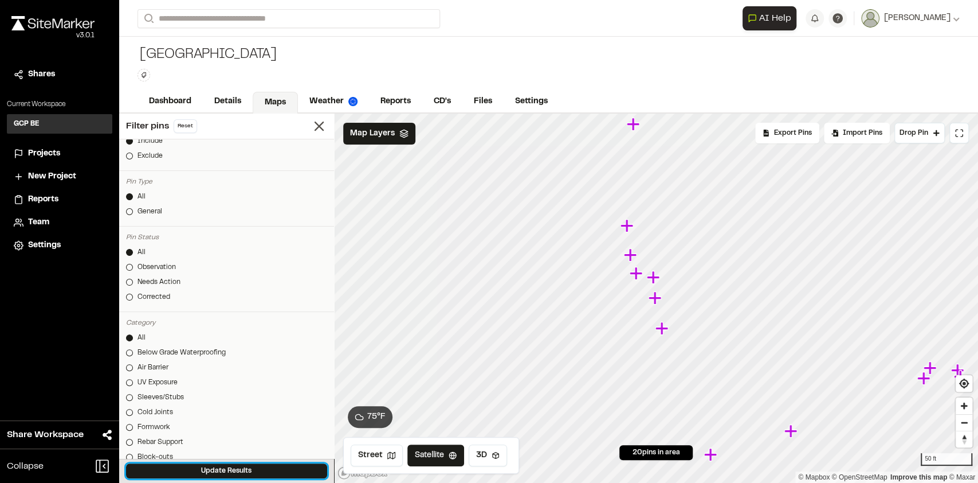
click at [207, 467] on button "Update Results" at bounding box center [226, 470] width 201 height 15
click at [311, 129] on icon at bounding box center [319, 126] width 16 height 16
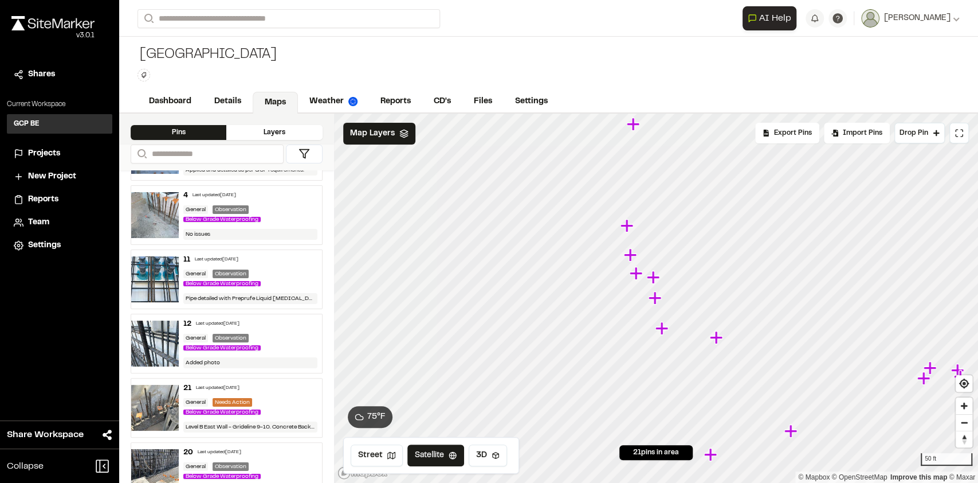
scroll to position [76, 0]
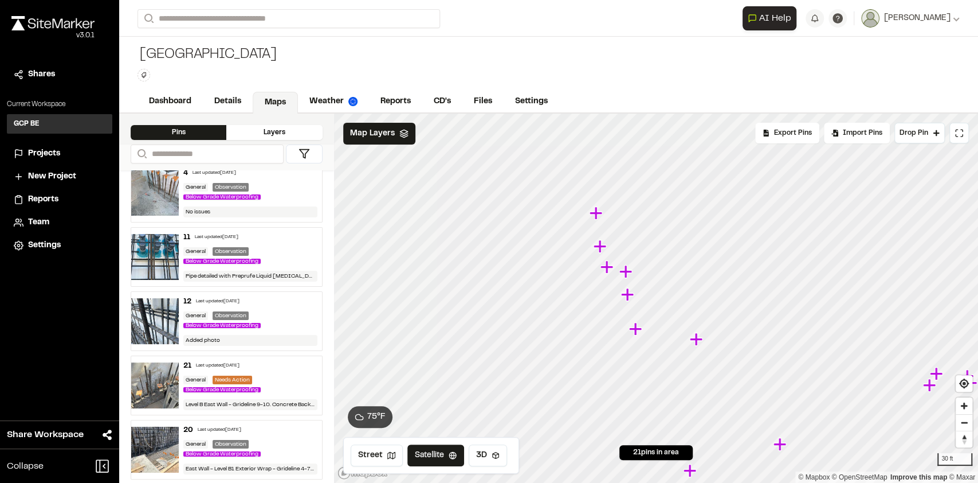
click at [147, 314] on img at bounding box center [155, 321] width 48 height 46
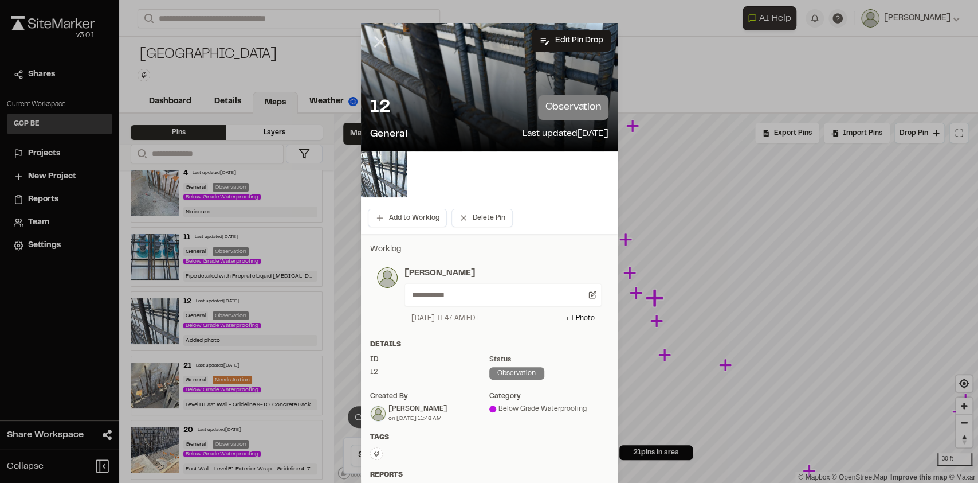
click at [375, 44] on line at bounding box center [380, 42] width 10 height 10
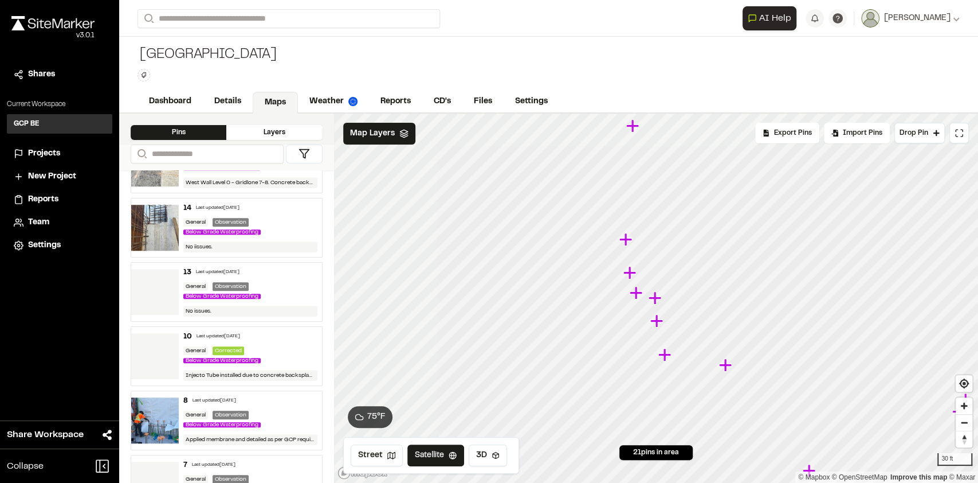
scroll to position [688, 0]
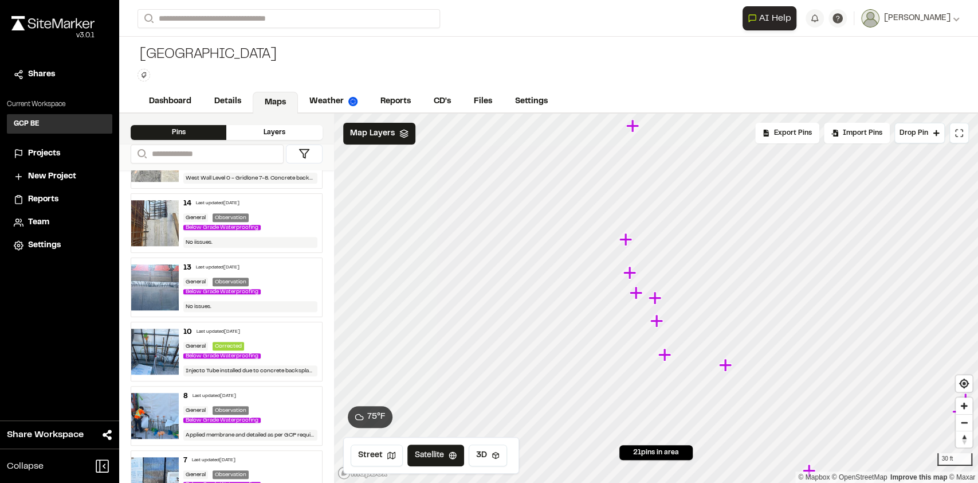
click at [160, 342] on img at bounding box center [155, 351] width 48 height 46
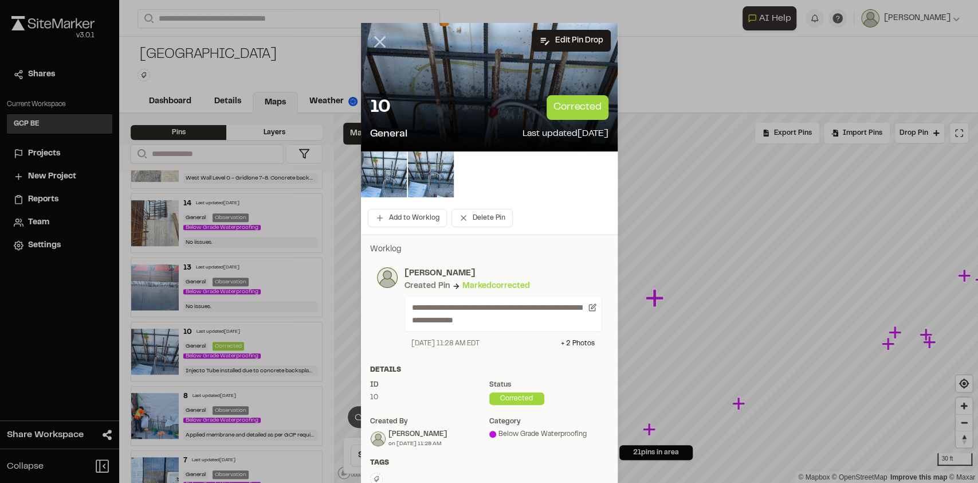
click at [375, 41] on icon at bounding box center [379, 41] width 19 height 19
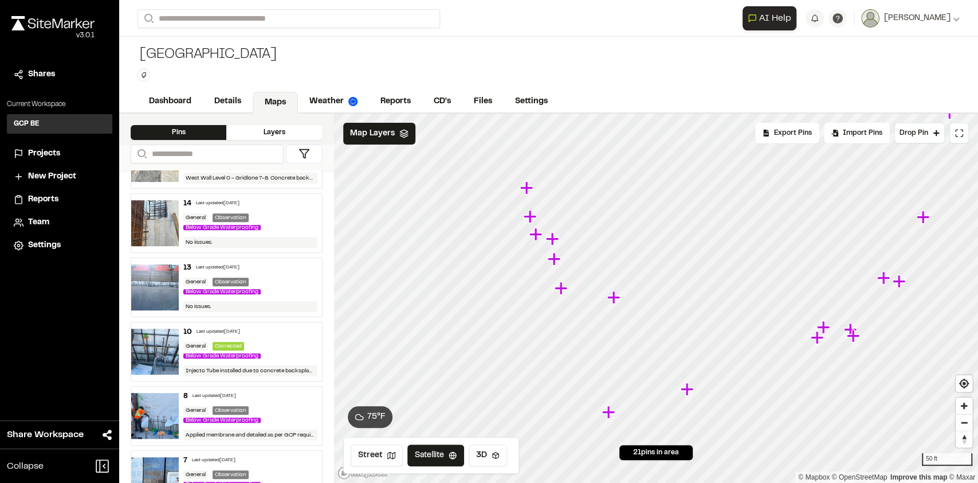
click at [159, 218] on img at bounding box center [155, 223] width 48 height 46
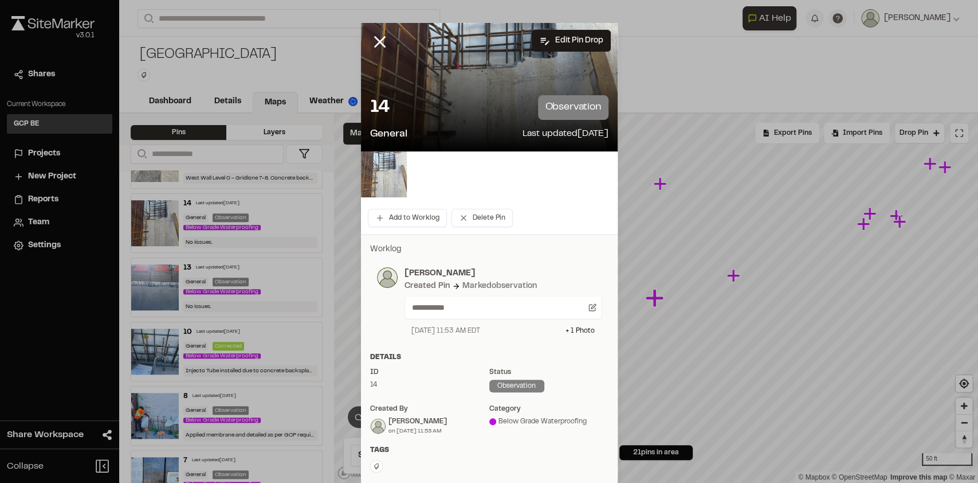
click at [376, 178] on img at bounding box center [384, 174] width 46 height 46
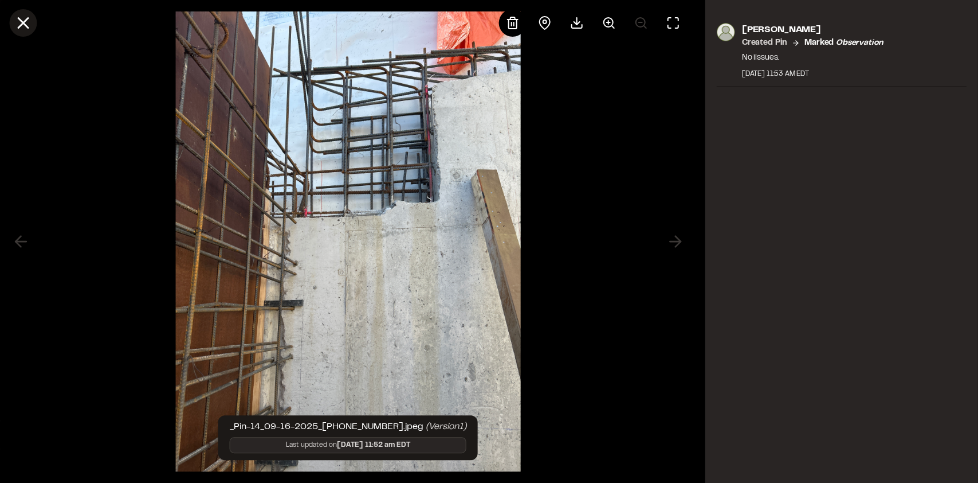
click at [21, 19] on icon at bounding box center [22, 22] width 19 height 19
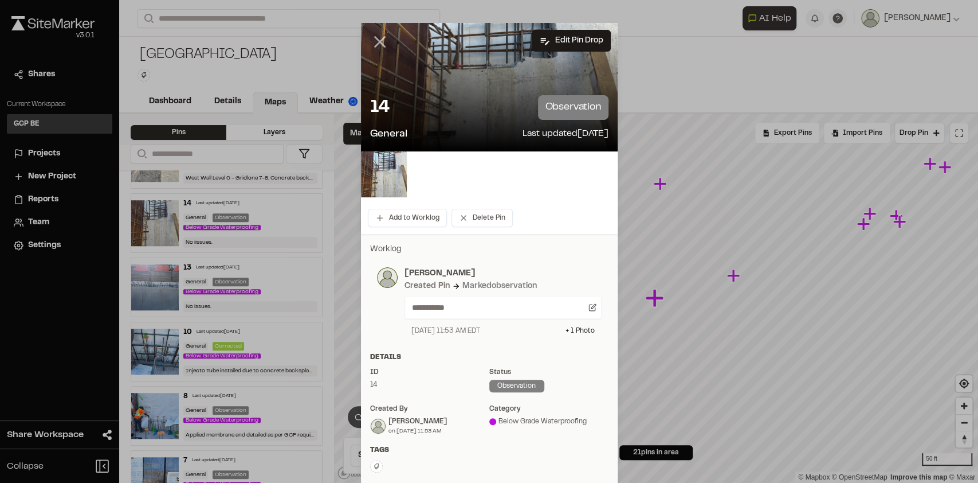
click at [375, 42] on line at bounding box center [380, 42] width 10 height 10
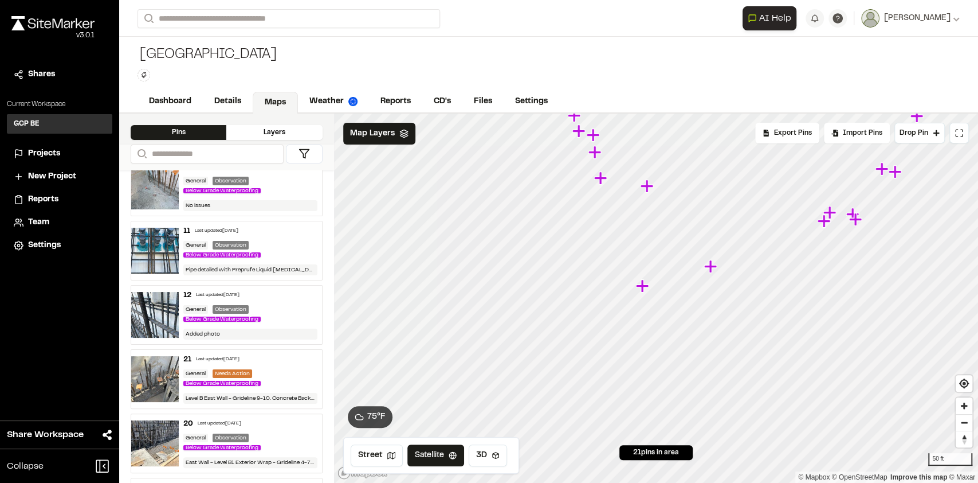
scroll to position [0, 0]
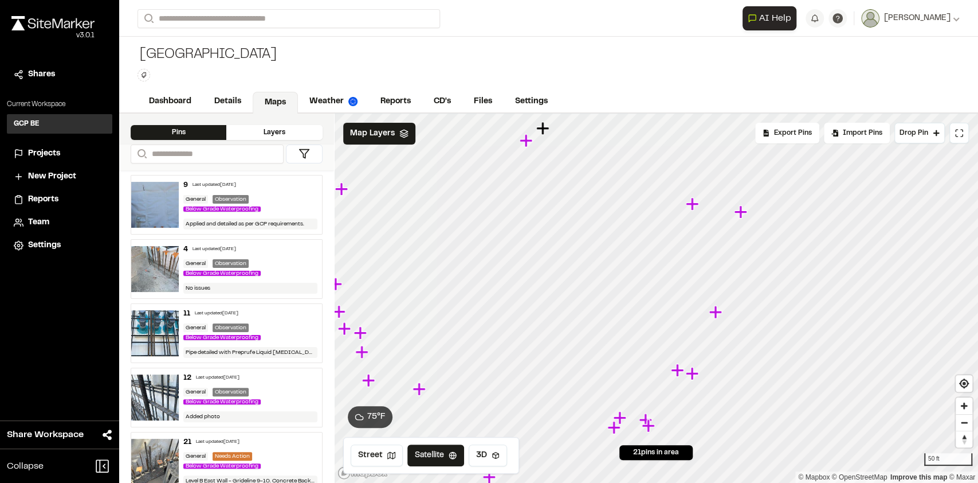
click at [501, 33] on div "**********" at bounding box center [548, 241] width 859 height 483
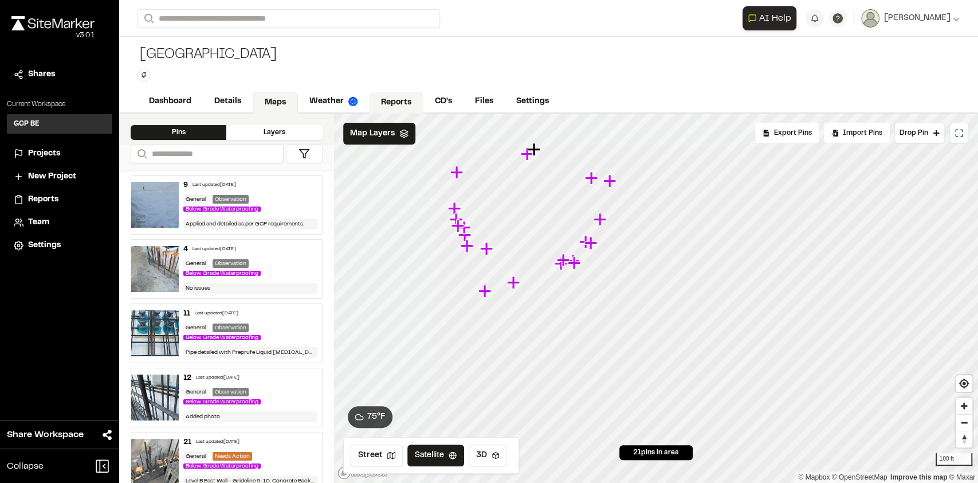
click at [390, 103] on link "Reports" at bounding box center [396, 103] width 54 height 22
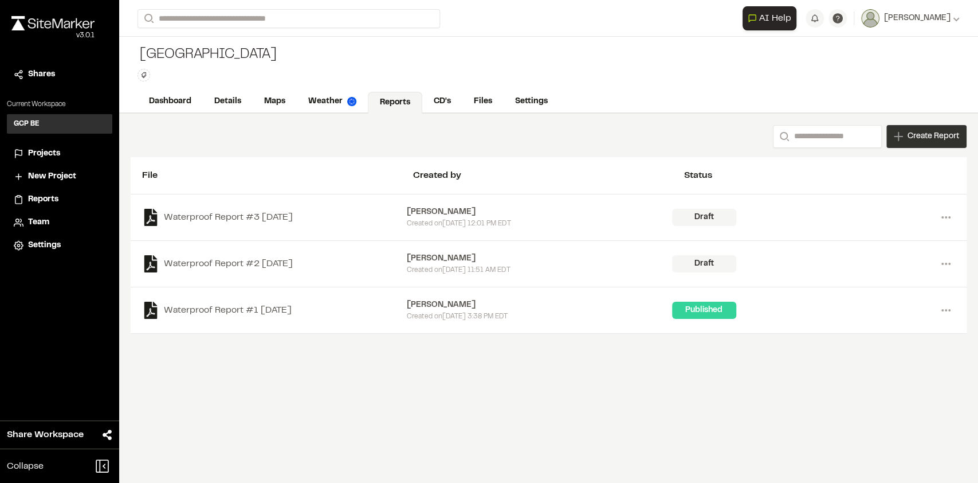
click at [912, 136] on span "Create Report" at bounding box center [934, 136] width 52 height 13
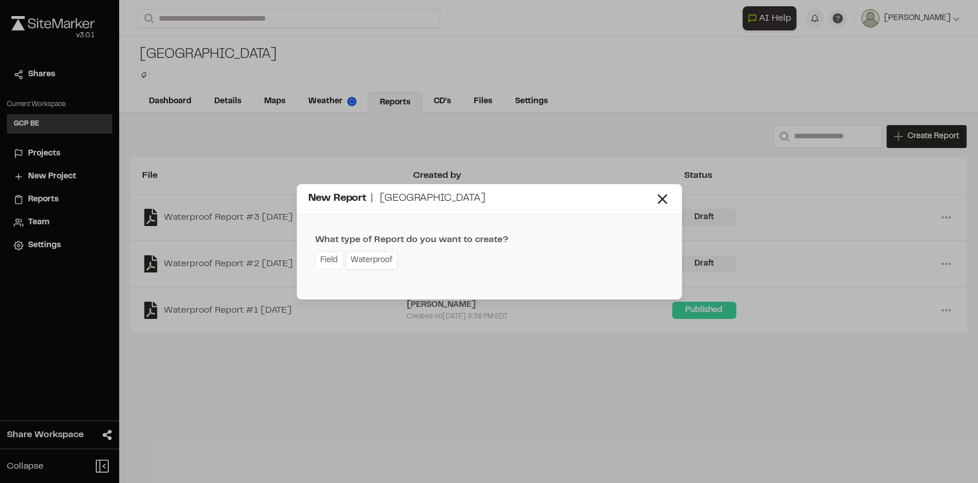
click at [355, 262] on link "Waterproof" at bounding box center [372, 260] width 52 height 18
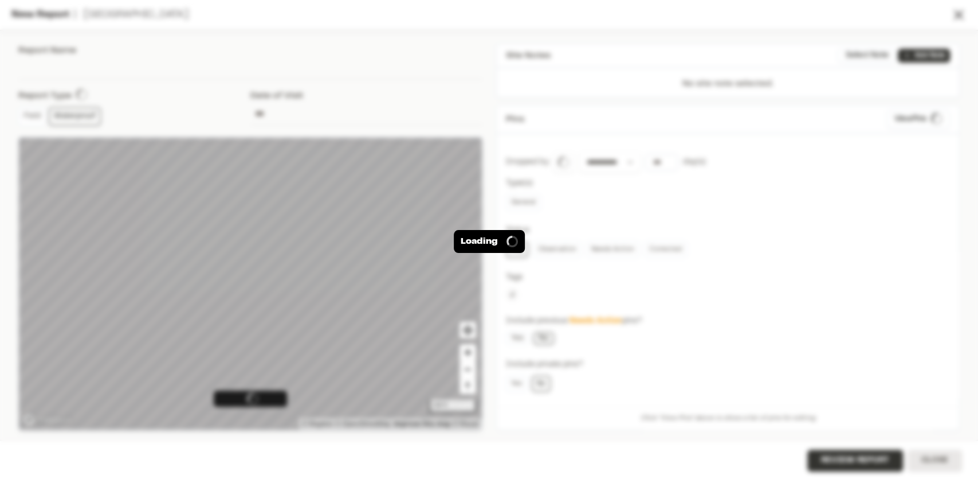
type input "**********"
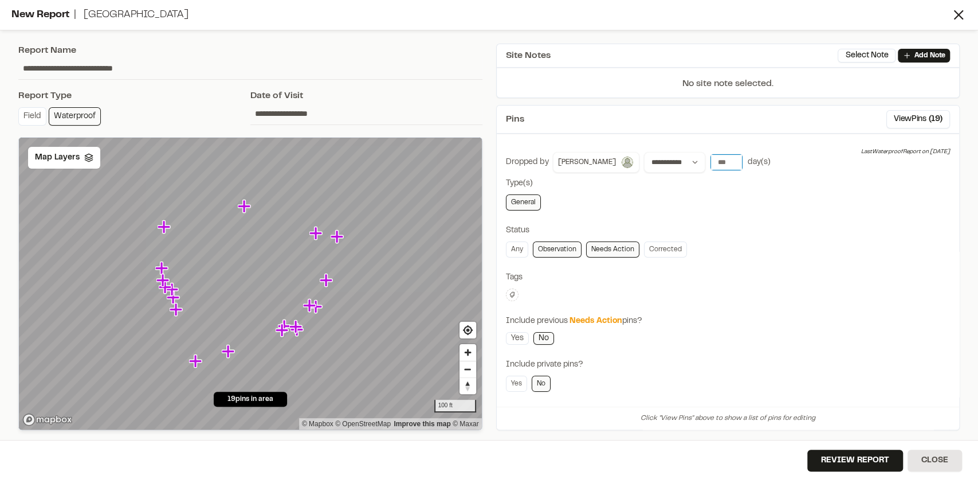
click at [711, 162] on input "number" at bounding box center [727, 162] width 32 height 16
drag, startPoint x: 700, startPoint y: 162, endPoint x: 689, endPoint y: 160, distance: 10.9
click at [711, 160] on input "number" at bounding box center [727, 162] width 32 height 16
type input "*"
click at [747, 226] on div "Status" at bounding box center [728, 230] width 445 height 13
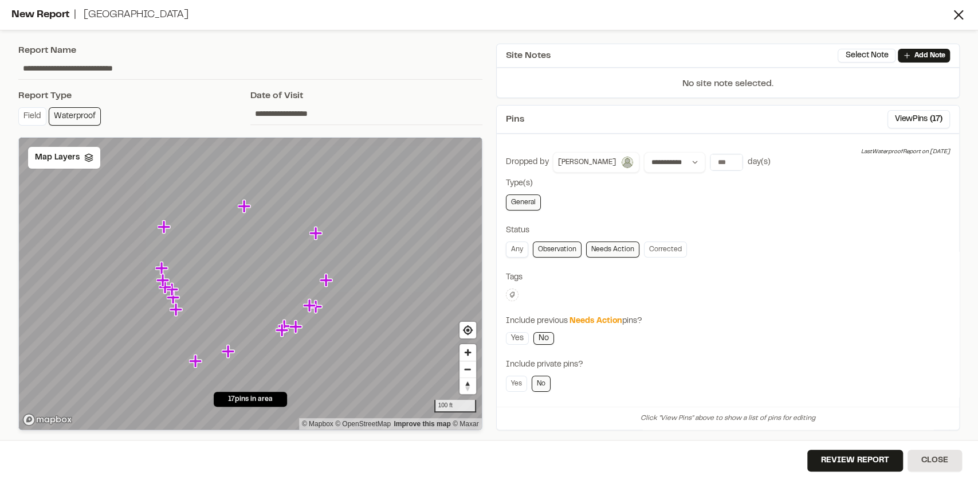
click at [516, 245] on link "Any" at bounding box center [517, 249] width 22 height 16
click at [852, 461] on button "Review Report" at bounding box center [856, 460] width 96 height 22
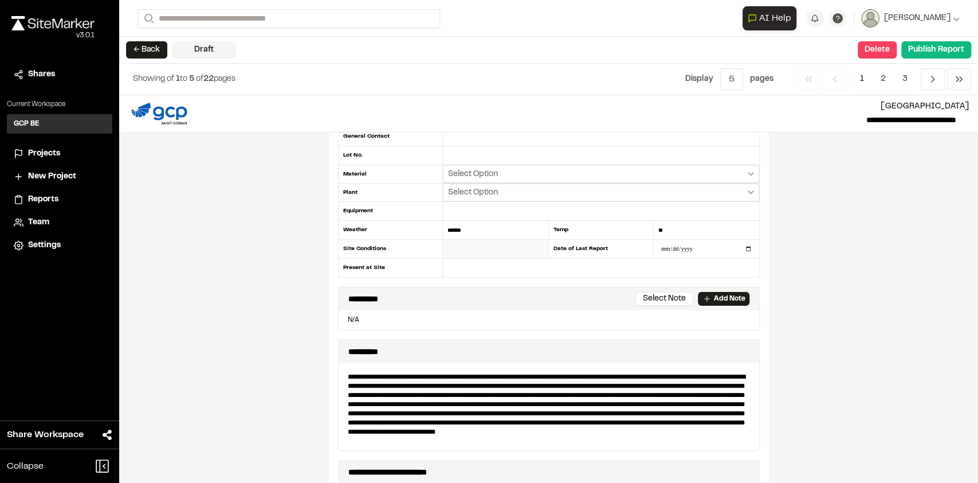
scroll to position [152, 0]
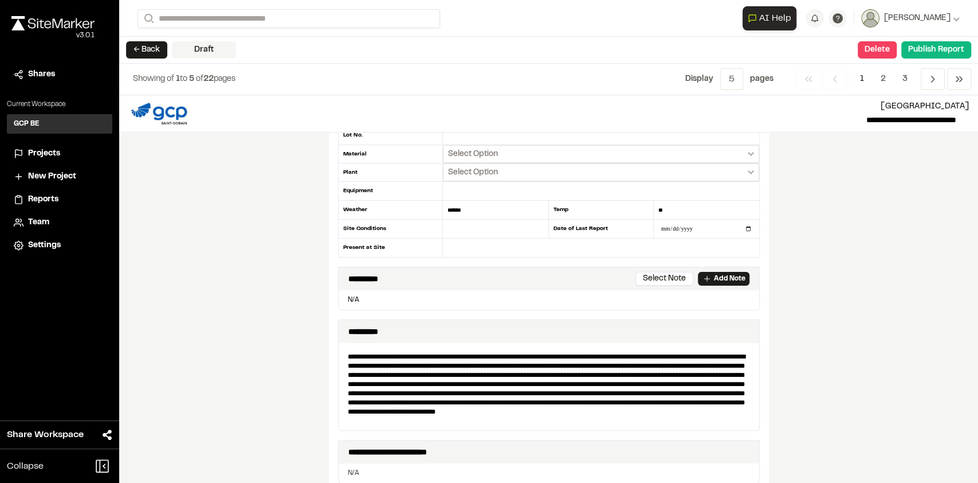
click at [656, 277] on button "Select Note" at bounding box center [665, 279] width 58 height 14
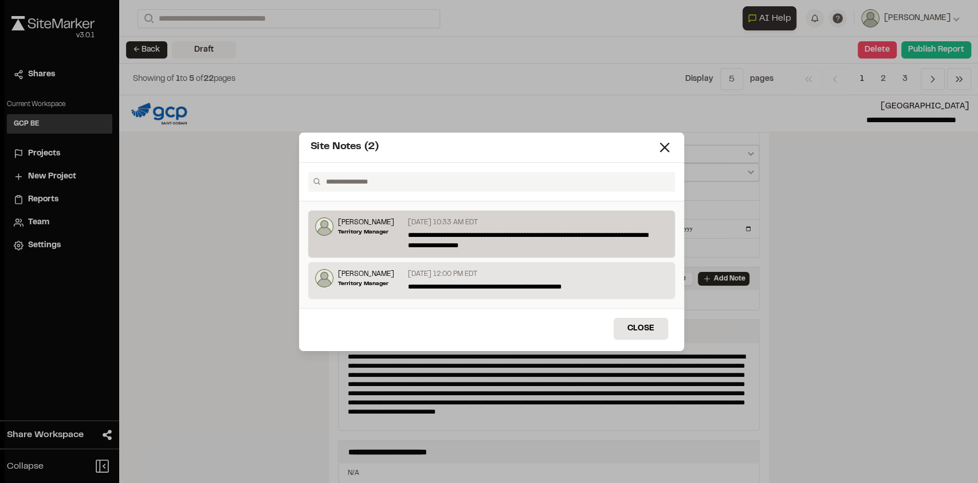
click at [417, 235] on p "**********" at bounding box center [534, 240] width 252 height 21
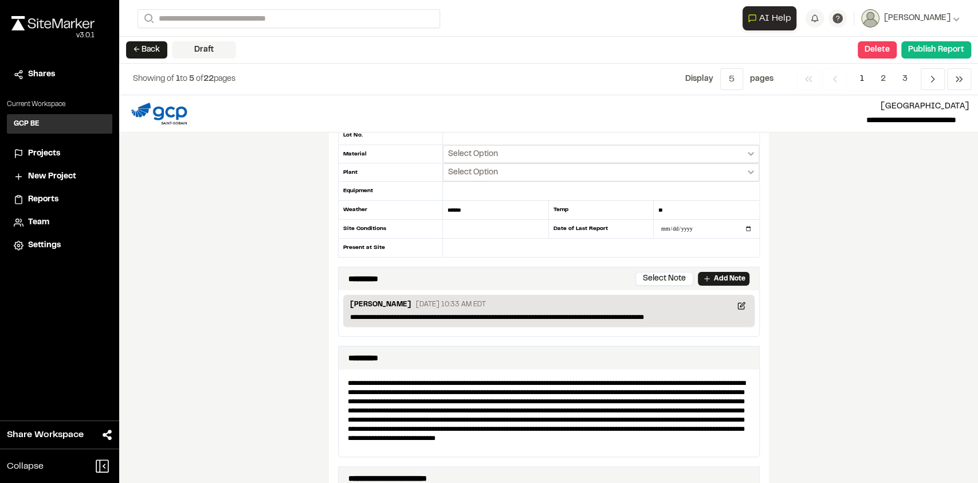
scroll to position [0, 0]
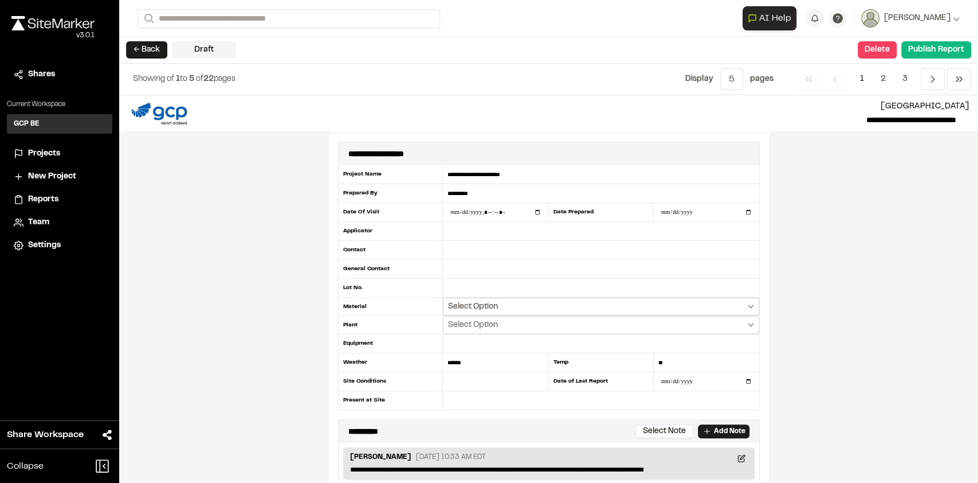
click at [466, 305] on span "Select Option" at bounding box center [473, 306] width 50 height 11
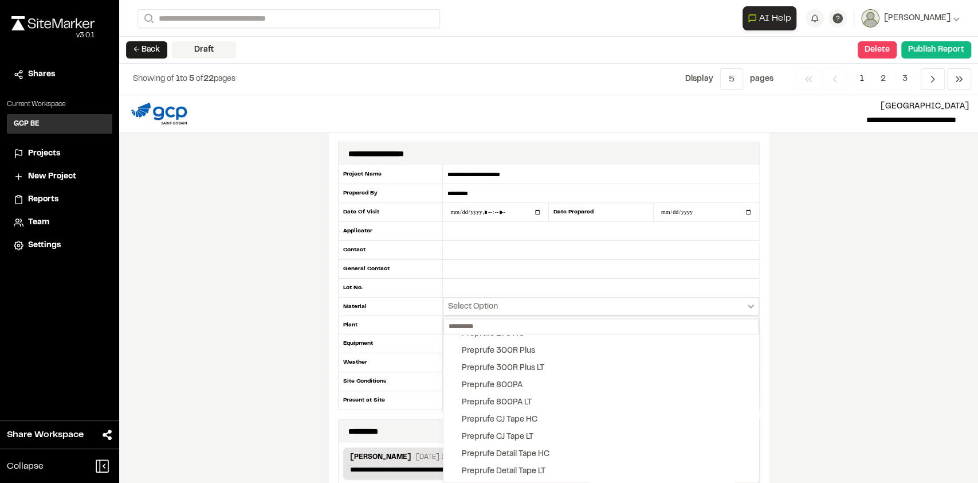
scroll to position [1222, 0]
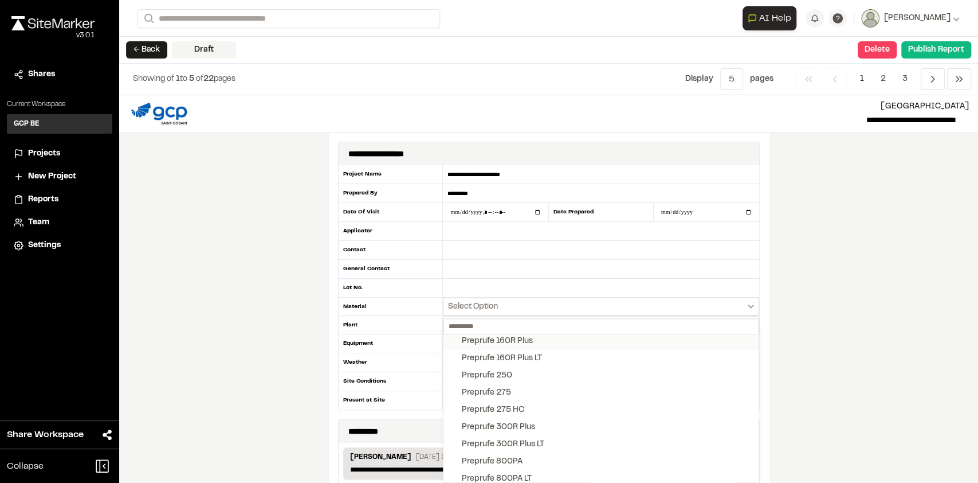
click at [469, 339] on div "Preprufe 160R Plus" at bounding box center [497, 341] width 71 height 13
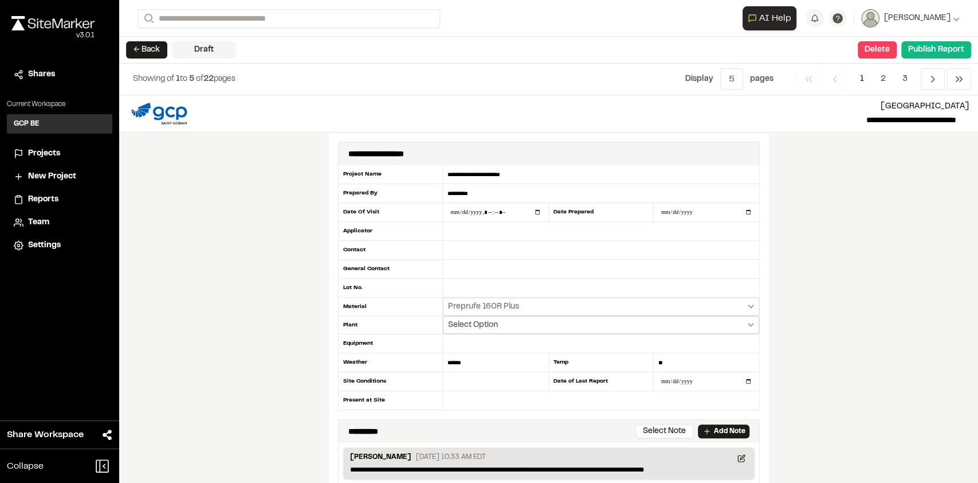
click at [465, 322] on span "Select Option" at bounding box center [473, 324] width 50 height 11
click at [462, 359] on div "65th" at bounding box center [471, 362] width 18 height 13
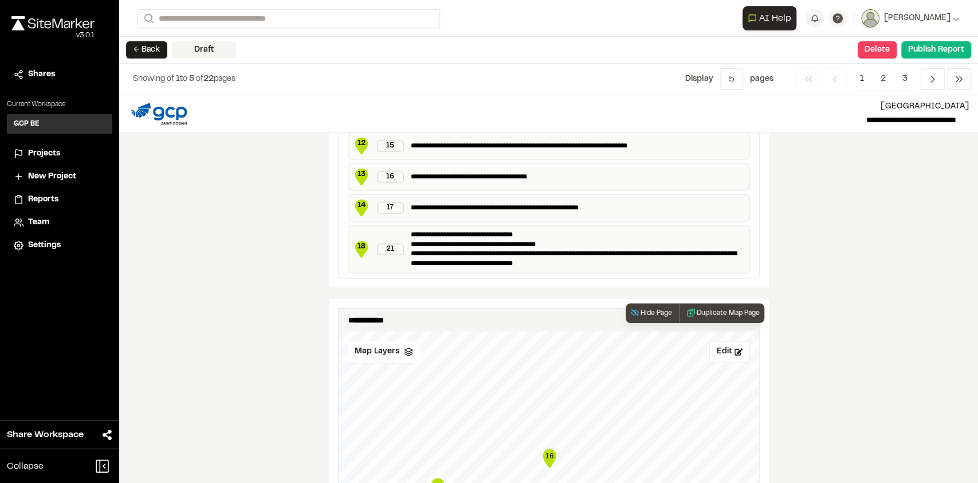
scroll to position [1069, 0]
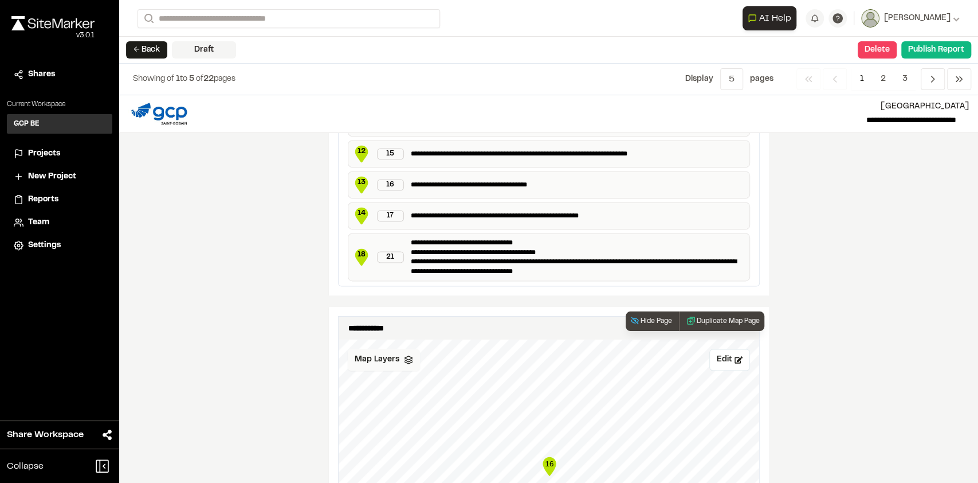
click at [389, 353] on span "Map Layers" at bounding box center [377, 359] width 45 height 13
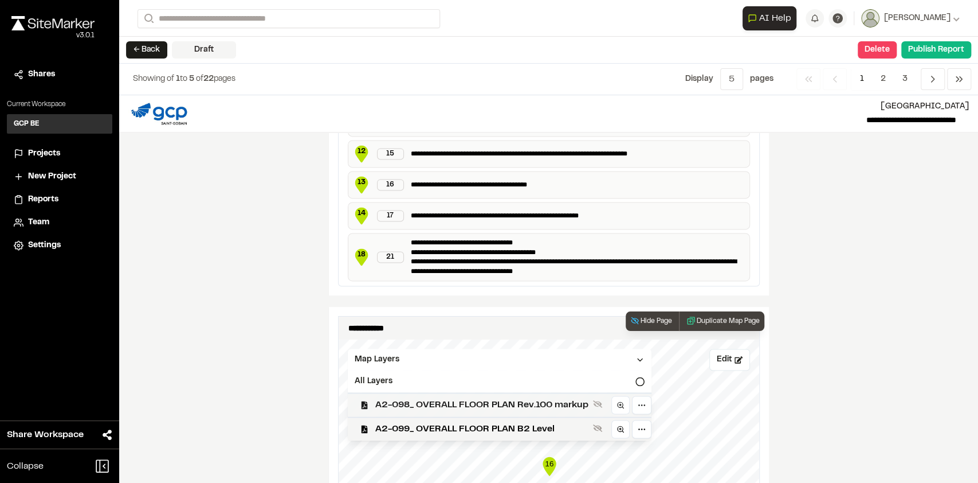
click at [406, 398] on span "A2-098_ OVERALL FLOOR PLAN Rev.100 markup" at bounding box center [481, 405] width 213 height 14
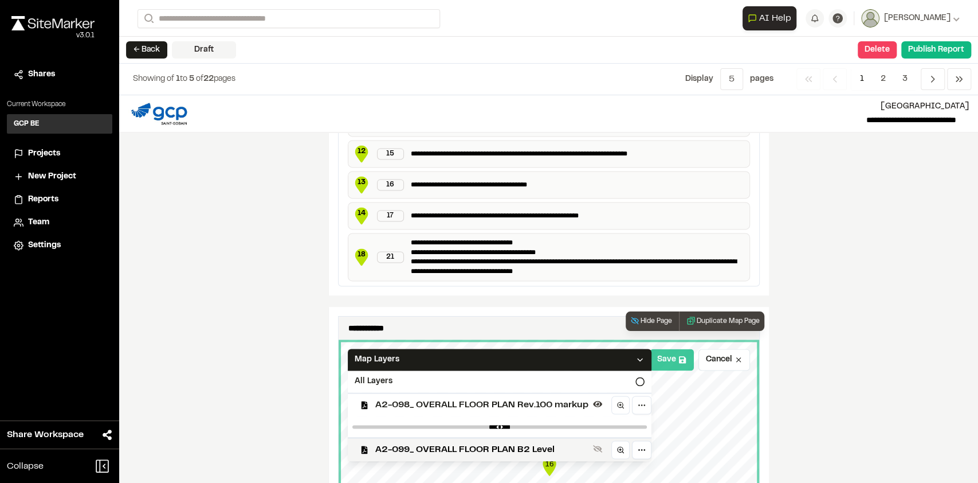
click at [668, 361] on button "Save" at bounding box center [672, 359] width 44 height 22
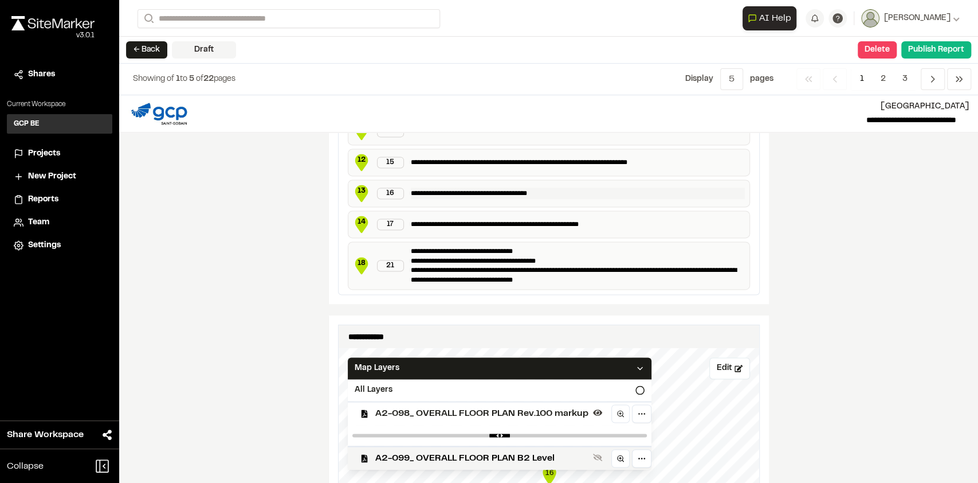
scroll to position [1146, 0]
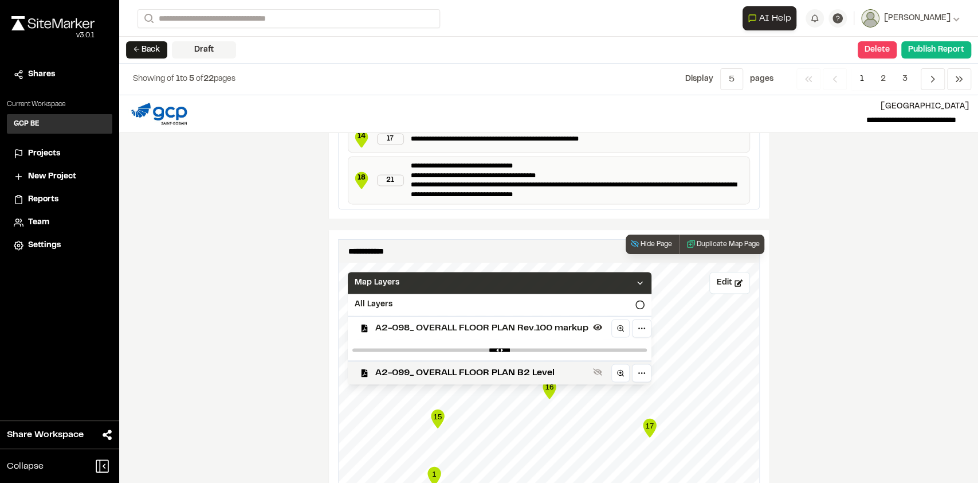
click at [636, 278] on icon at bounding box center [640, 282] width 9 height 9
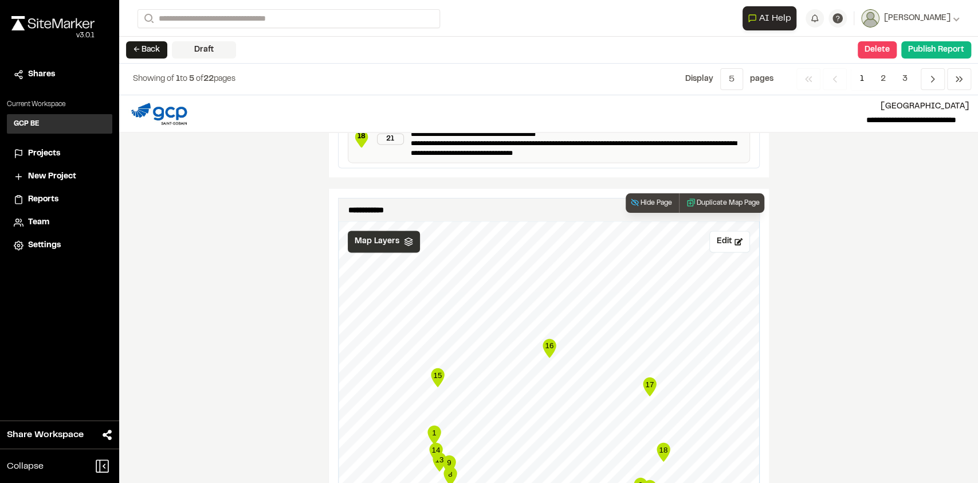
scroll to position [1223, 0]
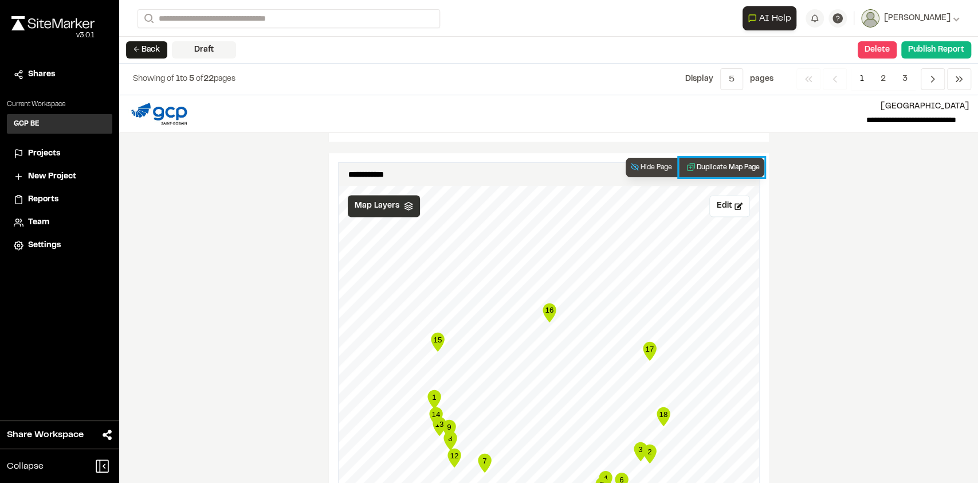
click at [691, 163] on button "Duplicate Map Page" at bounding box center [721, 167] width 85 height 19
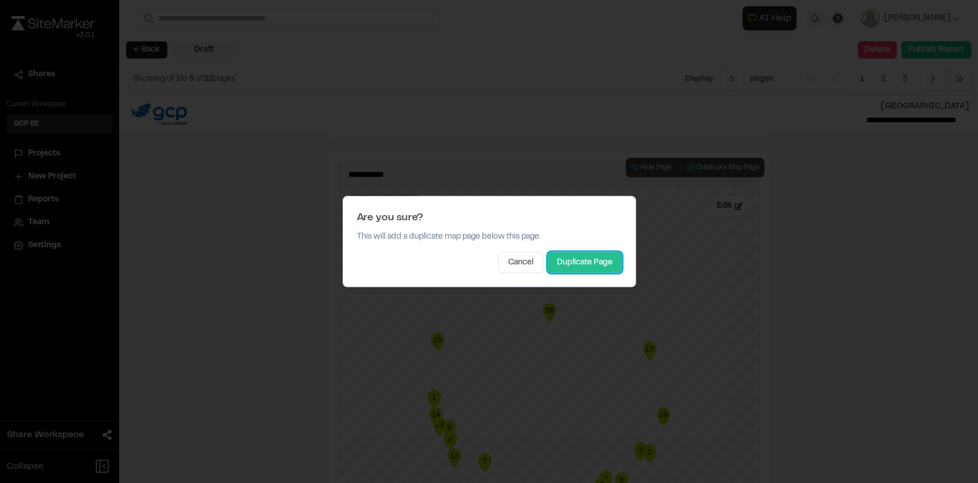
click at [587, 260] on button "Duplicate Page" at bounding box center [585, 262] width 74 height 21
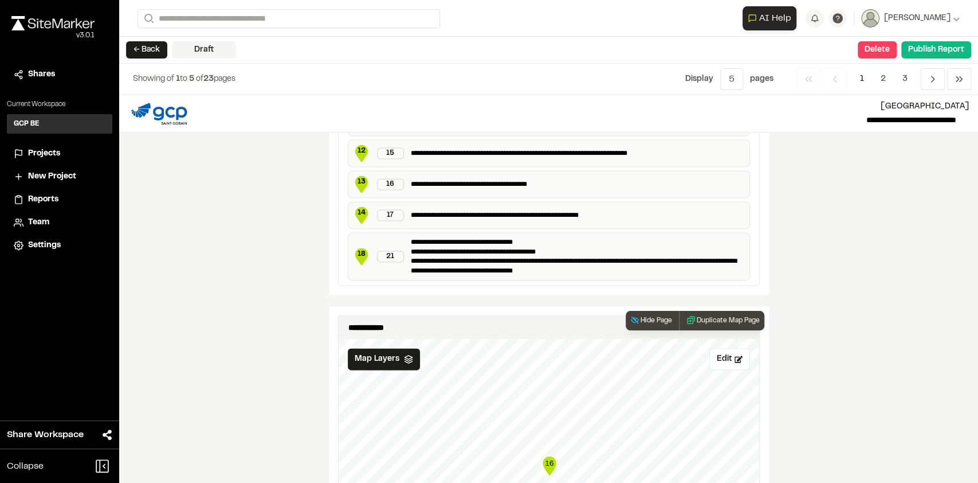
scroll to position [1065, 0]
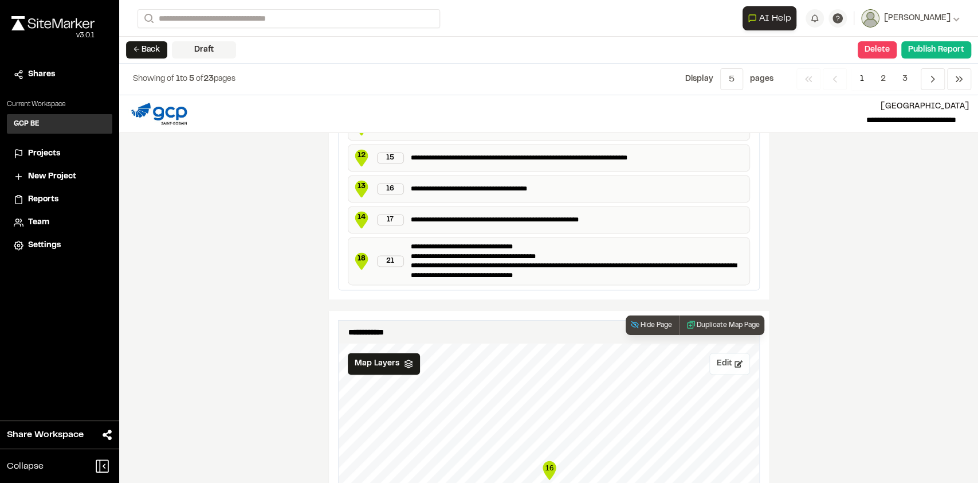
click at [716, 355] on button "Edit" at bounding box center [730, 363] width 41 height 22
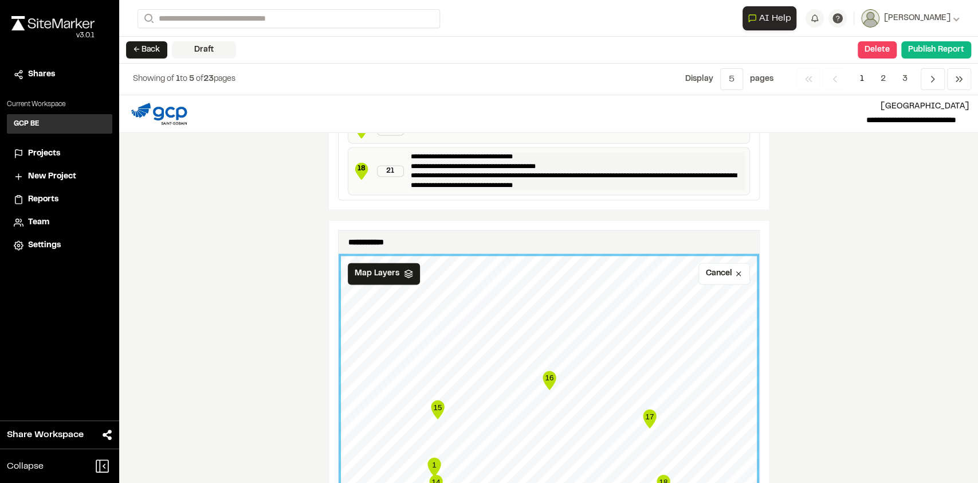
scroll to position [1295, 0]
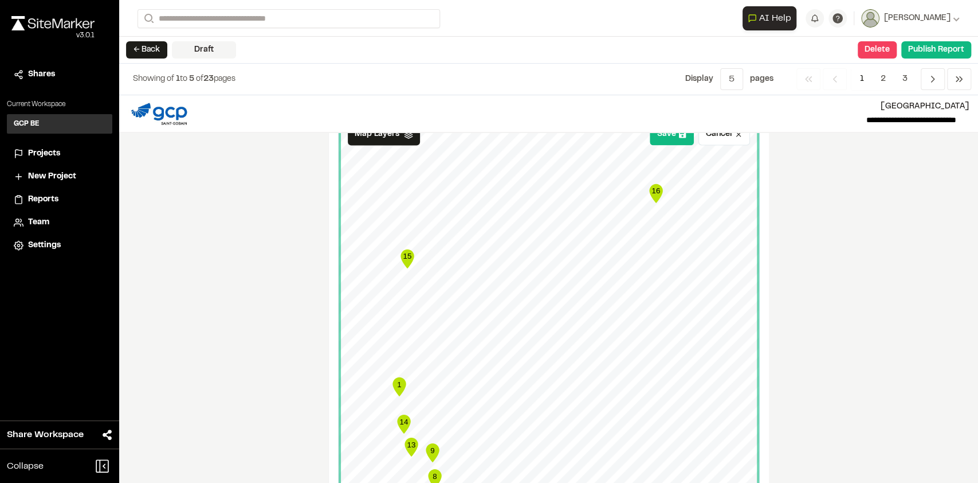
click at [761, 287] on div "**********" at bounding box center [549, 348] width 440 height 535
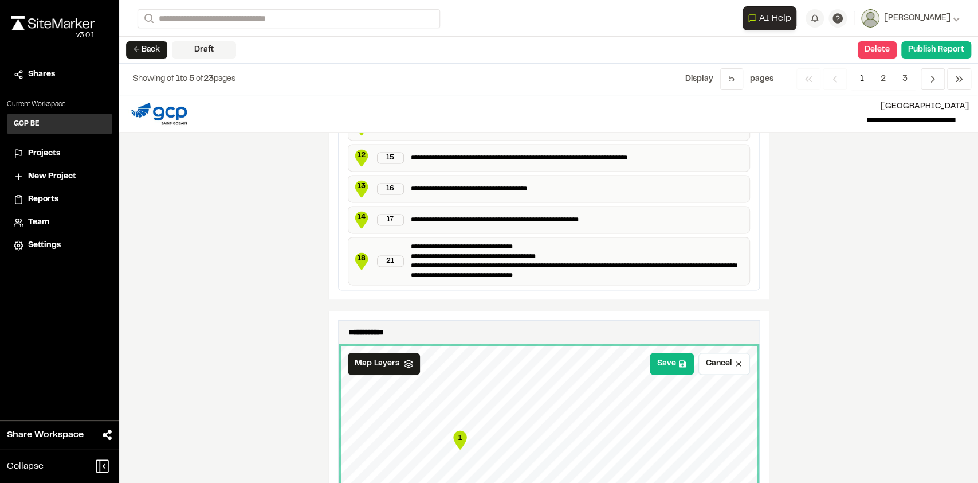
scroll to position [1218, 0]
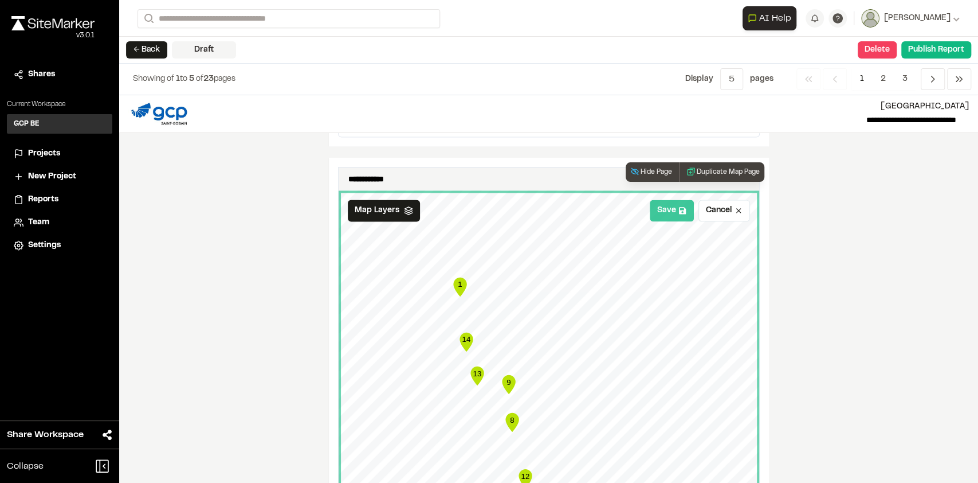
click at [661, 204] on button "Save" at bounding box center [672, 210] width 44 height 22
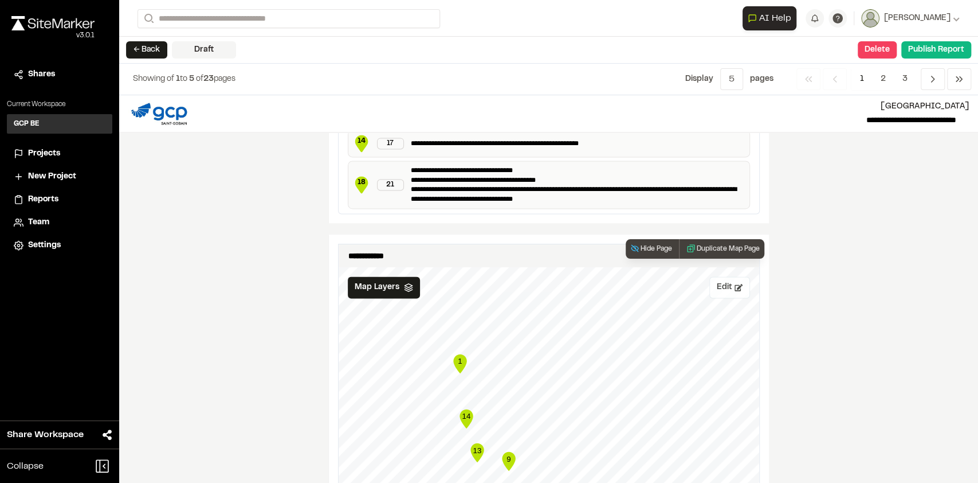
scroll to position [1295, 0]
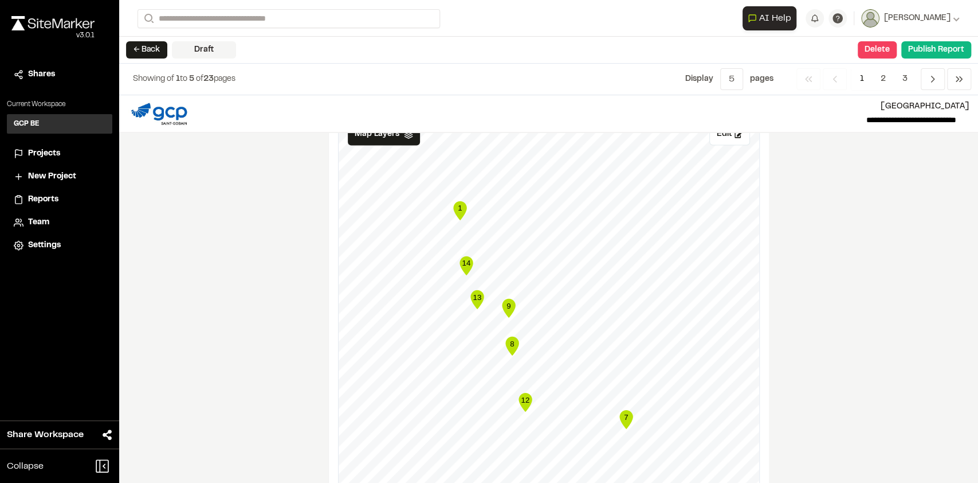
click at [505, 303] on icon "Map marker" at bounding box center [508, 307] width 13 height 19
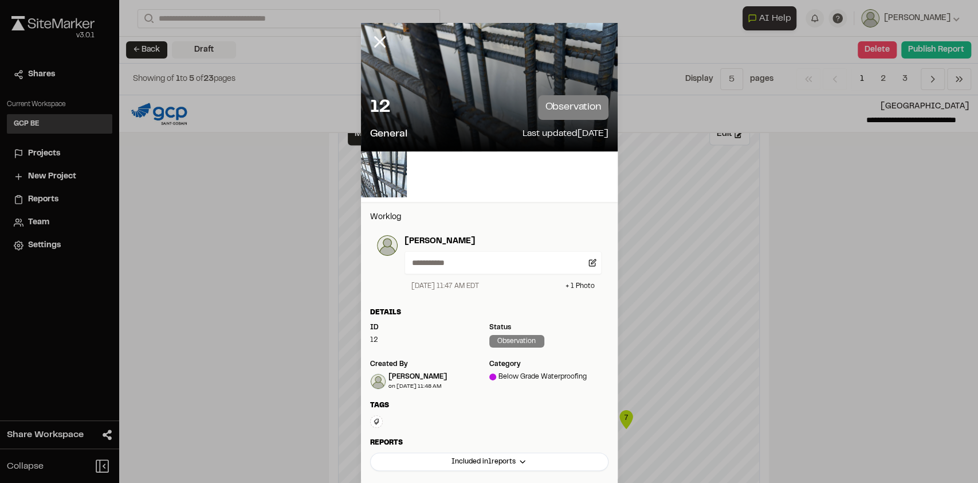
click at [515, 92] on div "12 observation General Last updated [DATE]" at bounding box center [489, 118] width 257 height 65
click at [491, 85] on div at bounding box center [489, 87] width 257 height 128
click at [517, 460] on html "**********" at bounding box center [489, 241] width 978 height 483
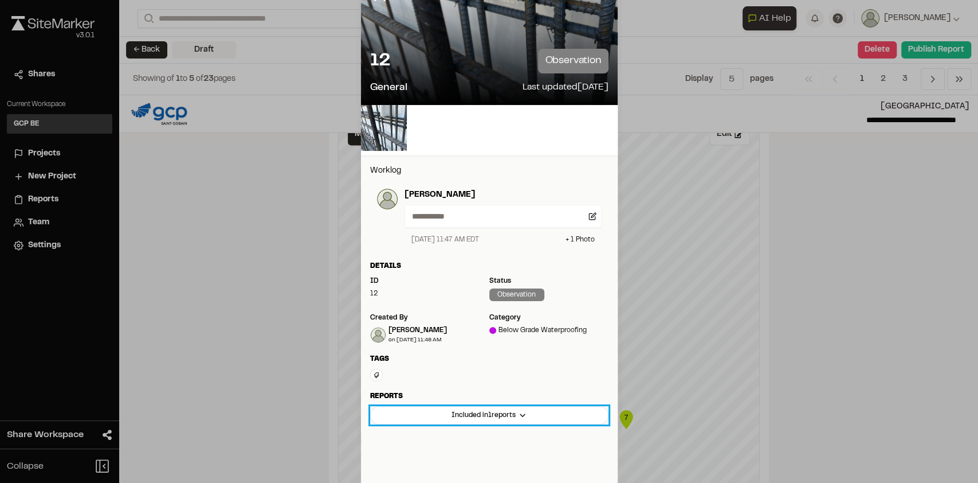
scroll to position [0, 0]
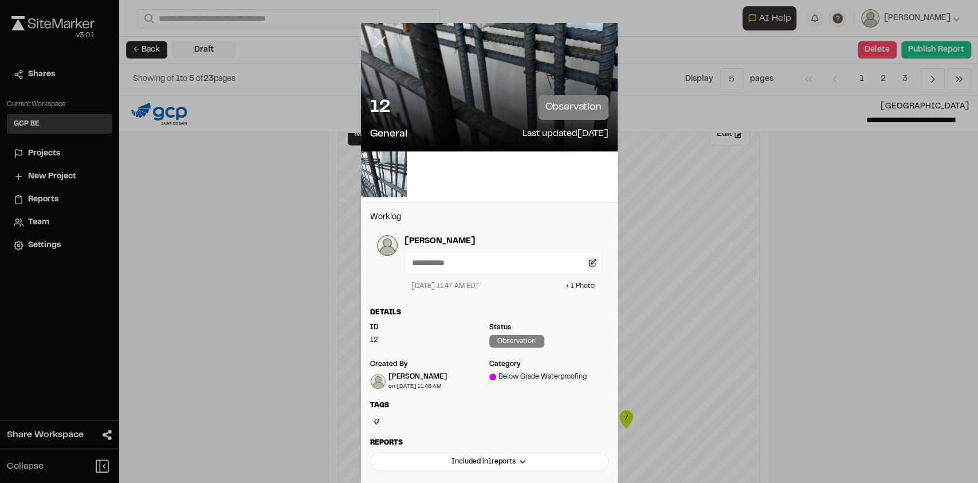
click at [376, 36] on icon at bounding box center [379, 41] width 19 height 19
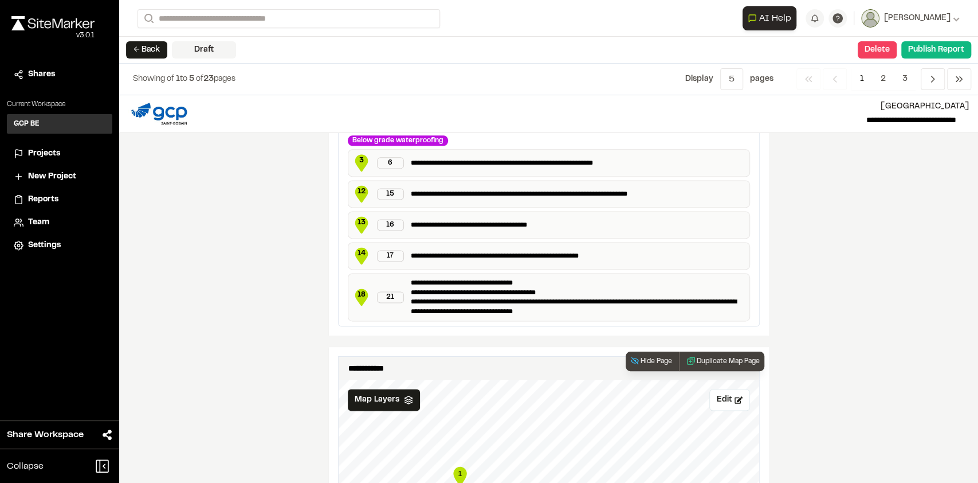
scroll to position [989, 0]
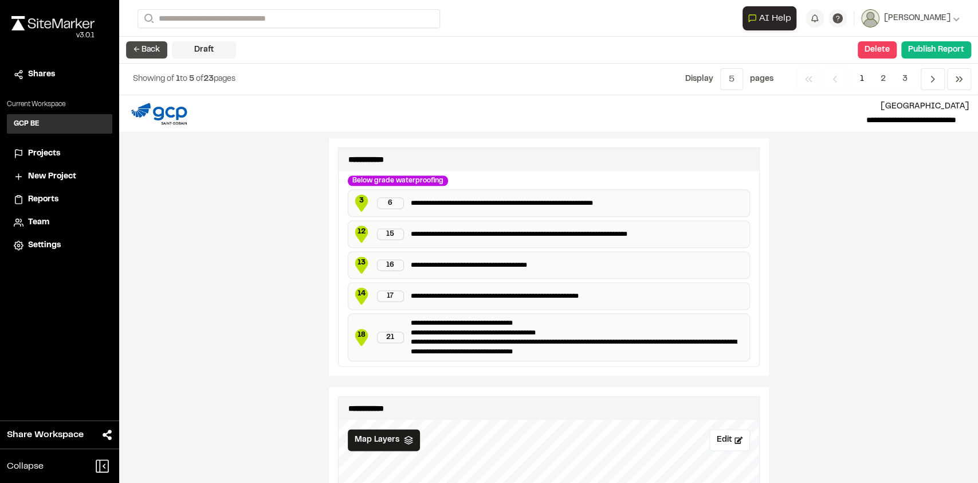
click at [139, 45] on button "← Back" at bounding box center [146, 49] width 41 height 17
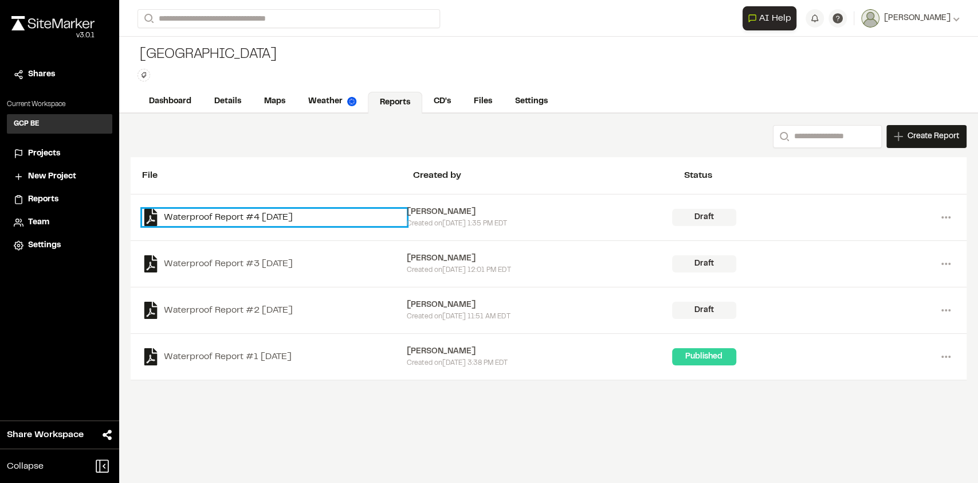
click at [221, 212] on link "Waterproof Report #4 [DATE]" at bounding box center [274, 217] width 265 height 17
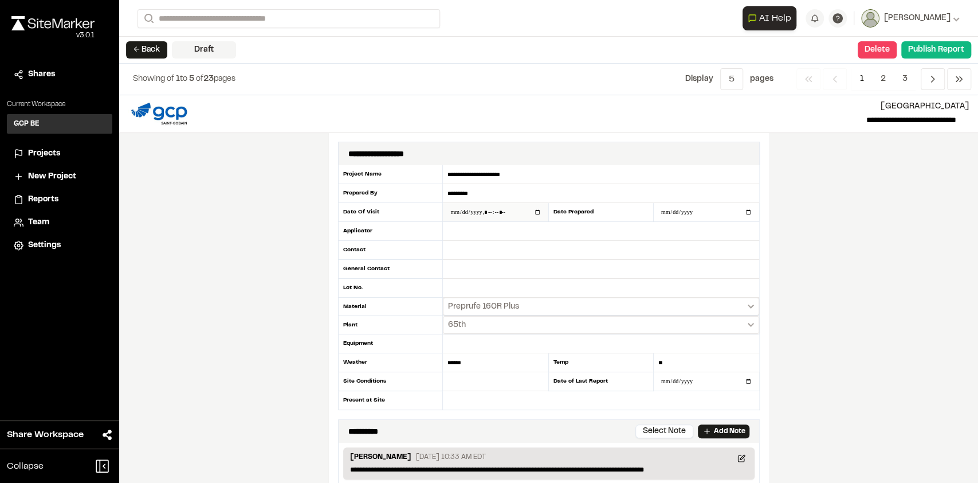
click at [459, 210] on input "datetime-local" at bounding box center [495, 212] width 105 height 18
click at [951, 117] on p "**********" at bounding box center [578, 120] width 759 height 14
click at [840, 195] on div "**********" at bounding box center [548, 288] width 859 height 387
click at [142, 48] on button "← Back" at bounding box center [146, 49] width 41 height 17
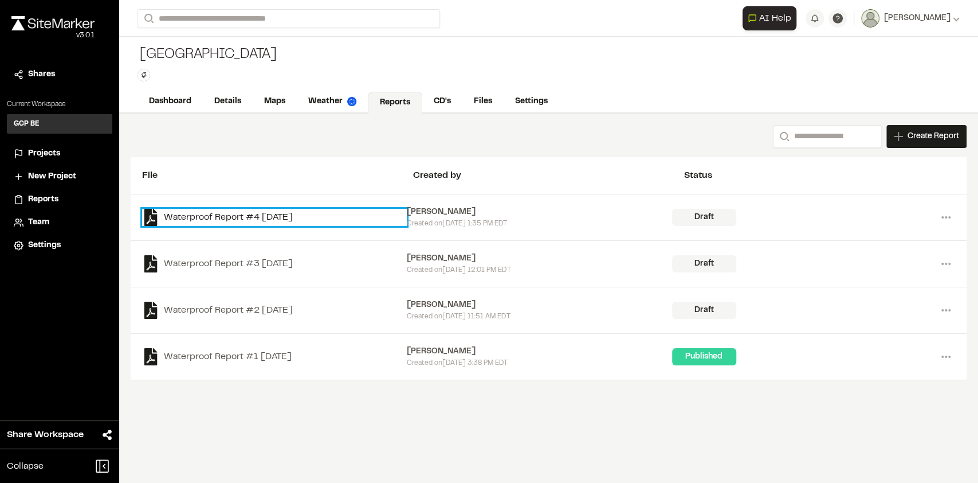
click at [297, 211] on link "Waterproof Report #4 [DATE]" at bounding box center [274, 217] width 265 height 17
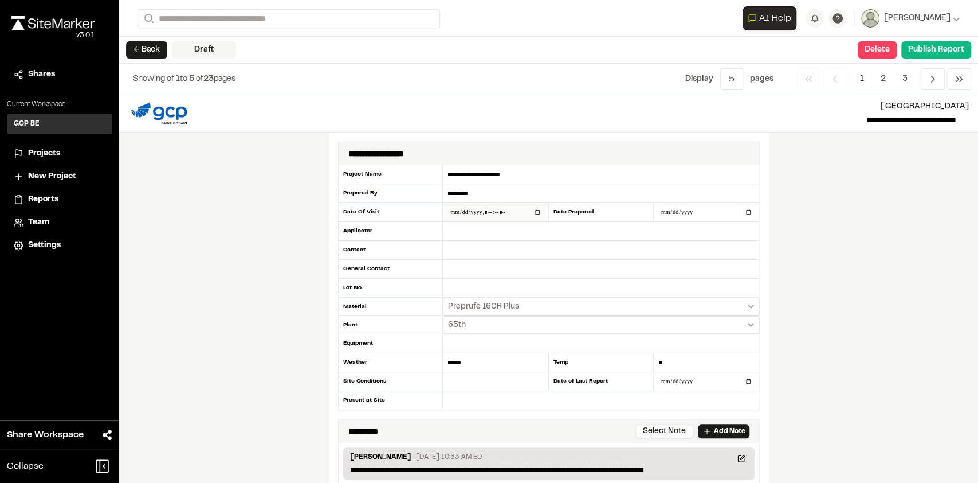
click at [456, 210] on input "datetime-local" at bounding box center [495, 212] width 105 height 18
click at [488, 229] on input "text" at bounding box center [601, 231] width 316 height 19
click at [454, 205] on input "datetime-local" at bounding box center [495, 212] width 105 height 18
click at [457, 210] on input "datetime-local" at bounding box center [495, 212] width 105 height 18
type input "**********"
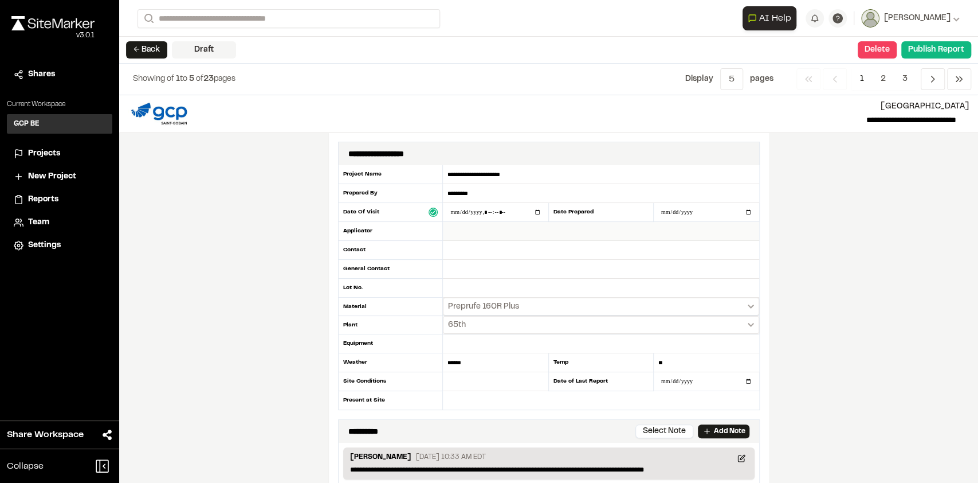
click at [475, 241] on input "text" at bounding box center [601, 250] width 316 height 19
click at [832, 218] on div "**********" at bounding box center [548, 288] width 859 height 387
